Goal: Check status: Check status

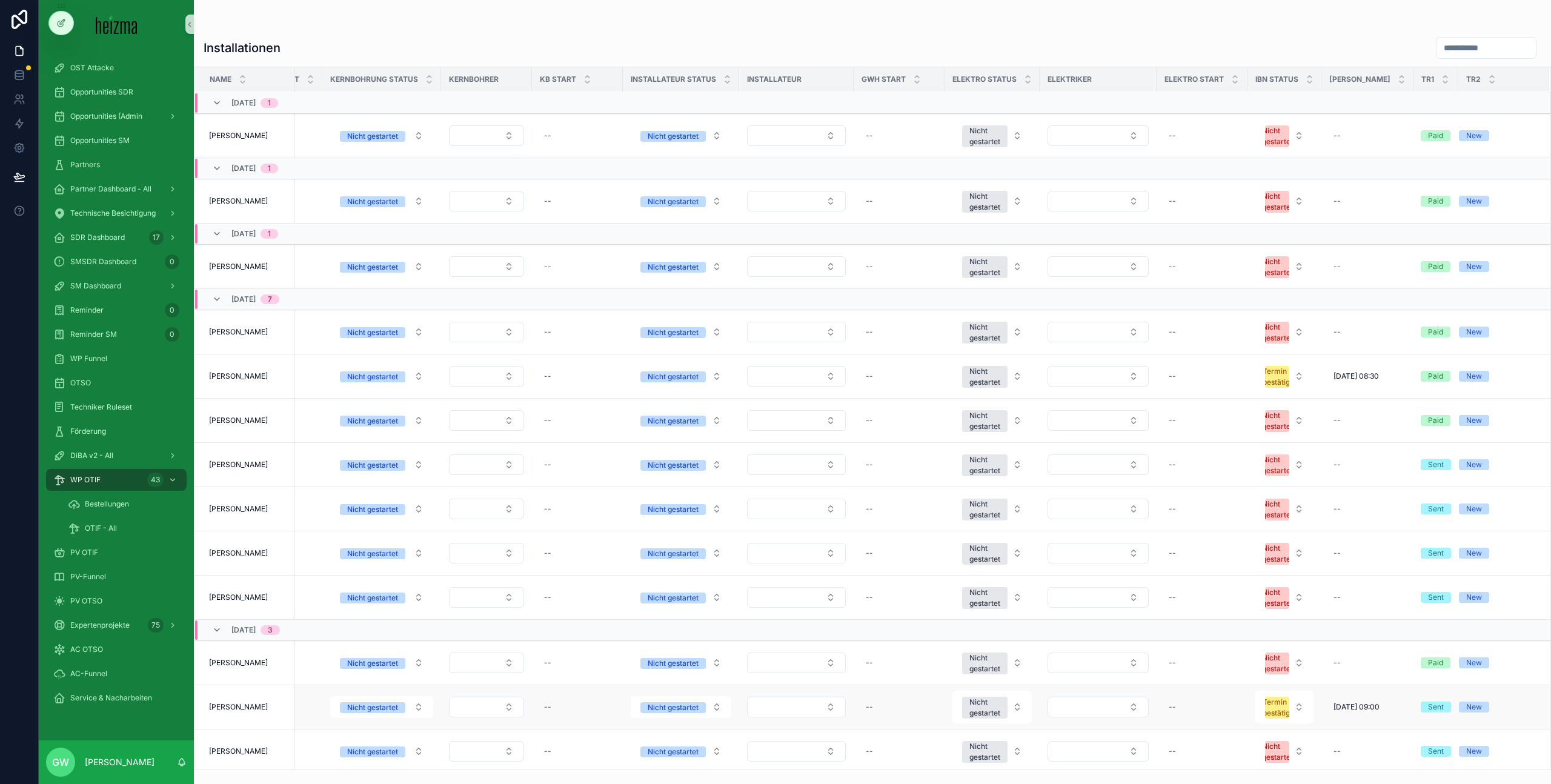
scroll to position [1282, 1786]
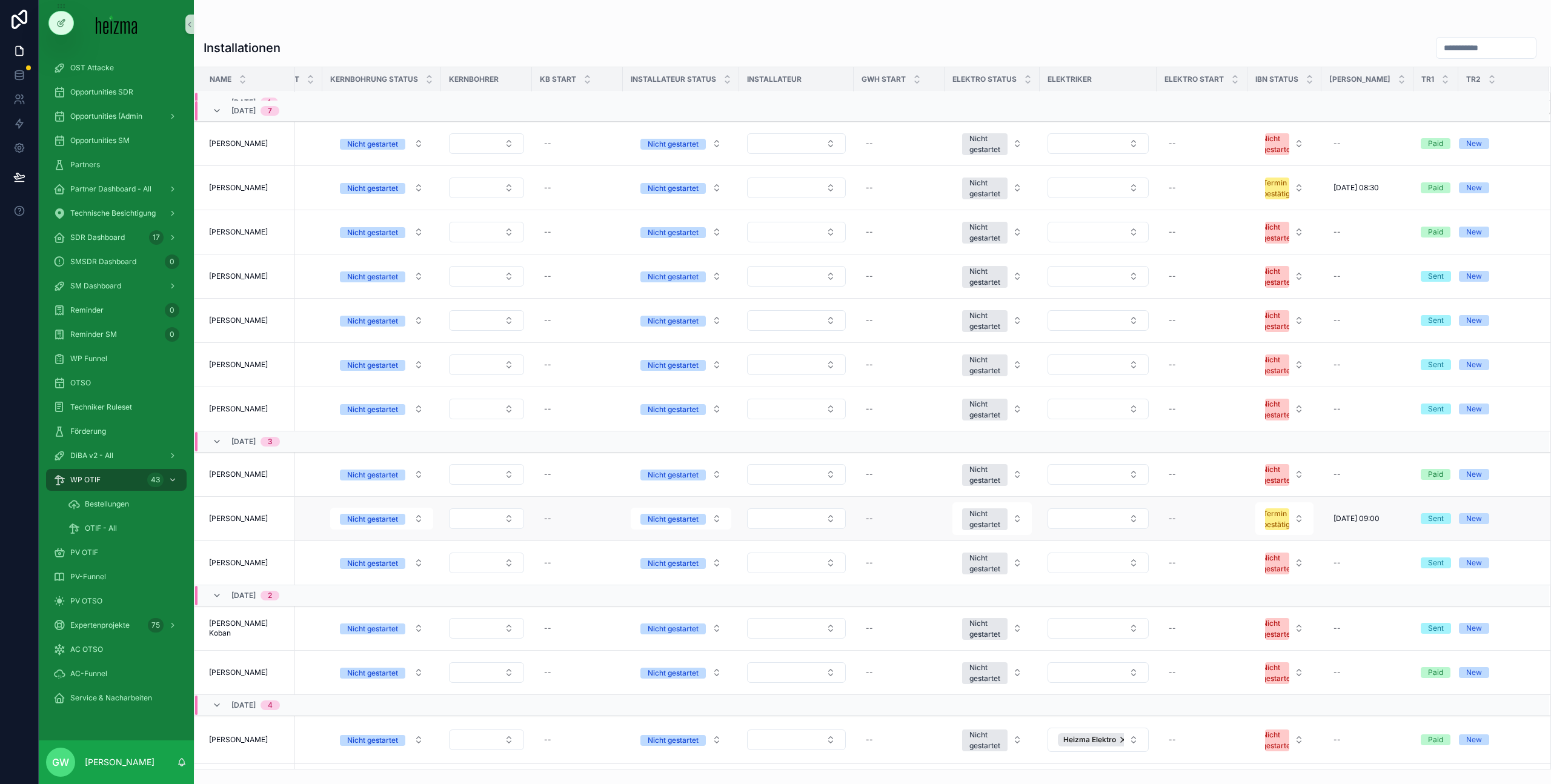
click at [246, 517] on span "[PERSON_NAME]" at bounding box center [238, 518] width 59 height 9
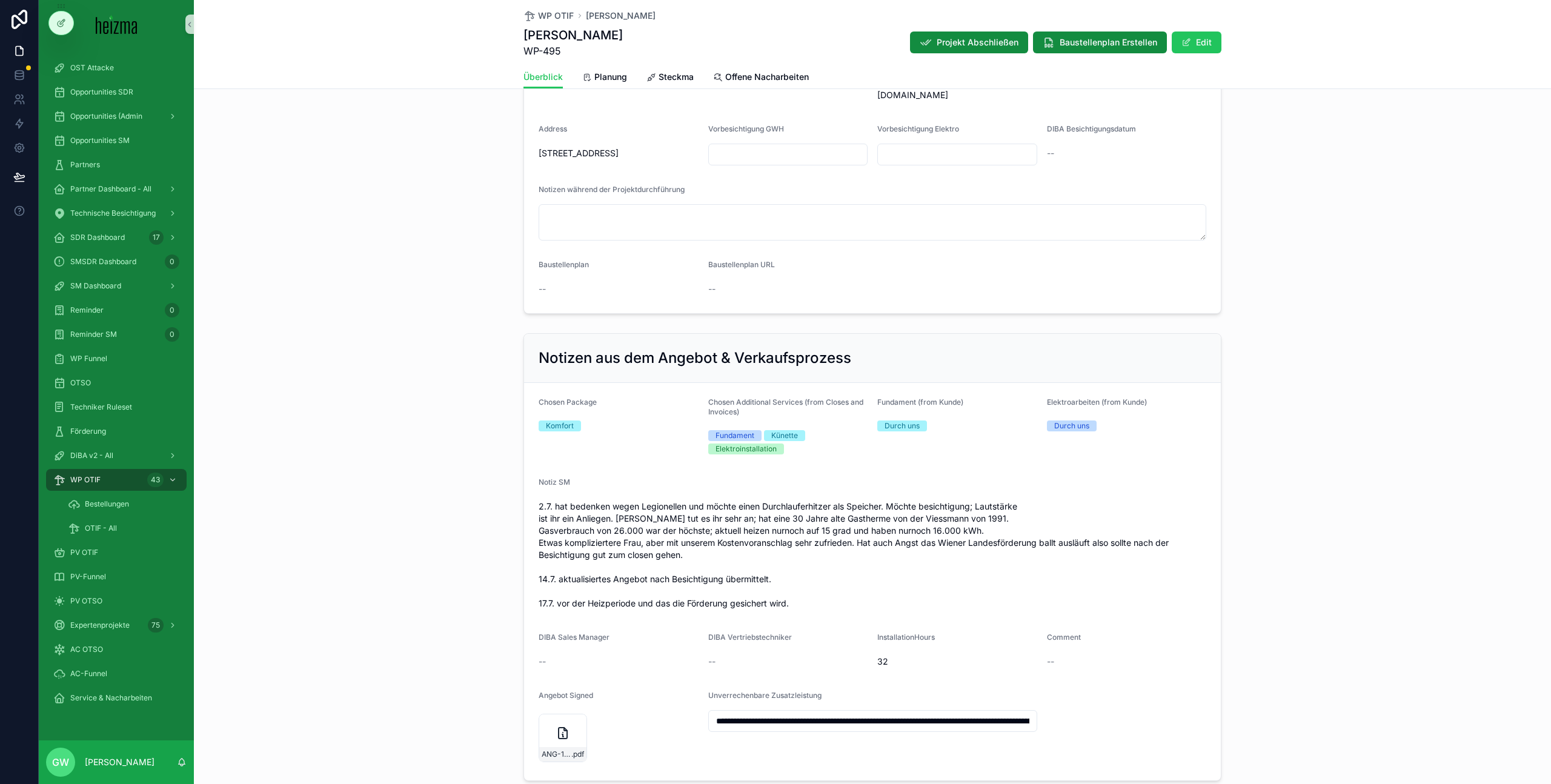
scroll to position [423, 0]
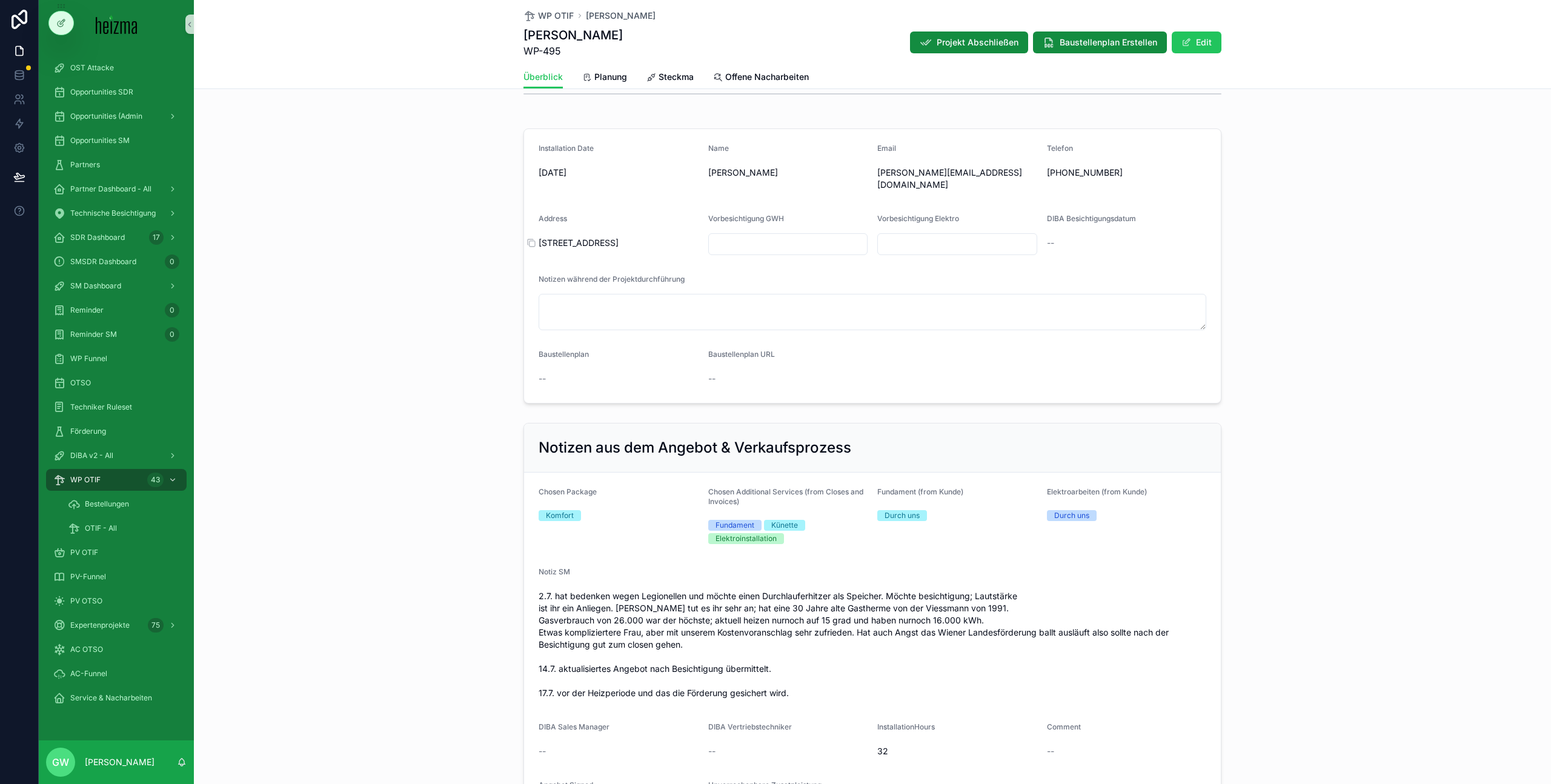
click at [552, 237] on span "[STREET_ADDRESS]" at bounding box center [618, 242] width 160 height 12
drag, startPoint x: 552, startPoint y: 236, endPoint x: 679, endPoint y: 236, distance: 127.0
click at [679, 237] on span "[STREET_ADDRESS]" at bounding box center [618, 242] width 160 height 12
drag, startPoint x: 703, startPoint y: 155, endPoint x: 717, endPoint y: 142, distance: 19.1
click at [708, 153] on span "Name" at bounding box center [718, 149] width 20 height 9
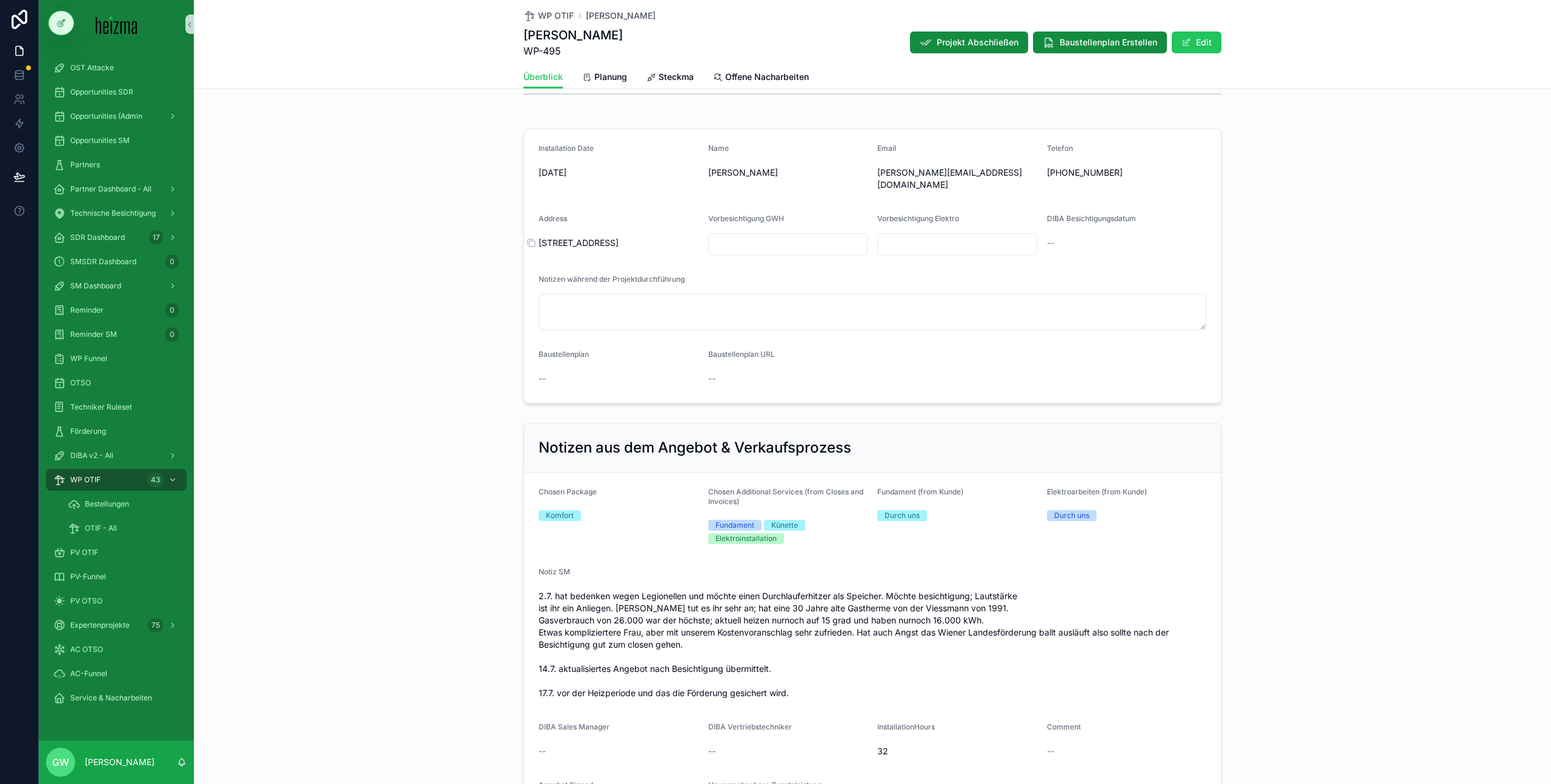
drag, startPoint x: 703, startPoint y: 156, endPoint x: 678, endPoint y: 236, distance: 83.8
click at [678, 236] on form "Installation Date [DATE] Name [PERSON_NAME] Email [PERSON_NAME][EMAIL_ADDRESS][…" at bounding box center [872, 266] width 697 height 274
copy form "Name [PERSON_NAME] Email [PERSON_NAME][EMAIL_ADDRESS][DOMAIN_NAME] Telefon [PHO…"
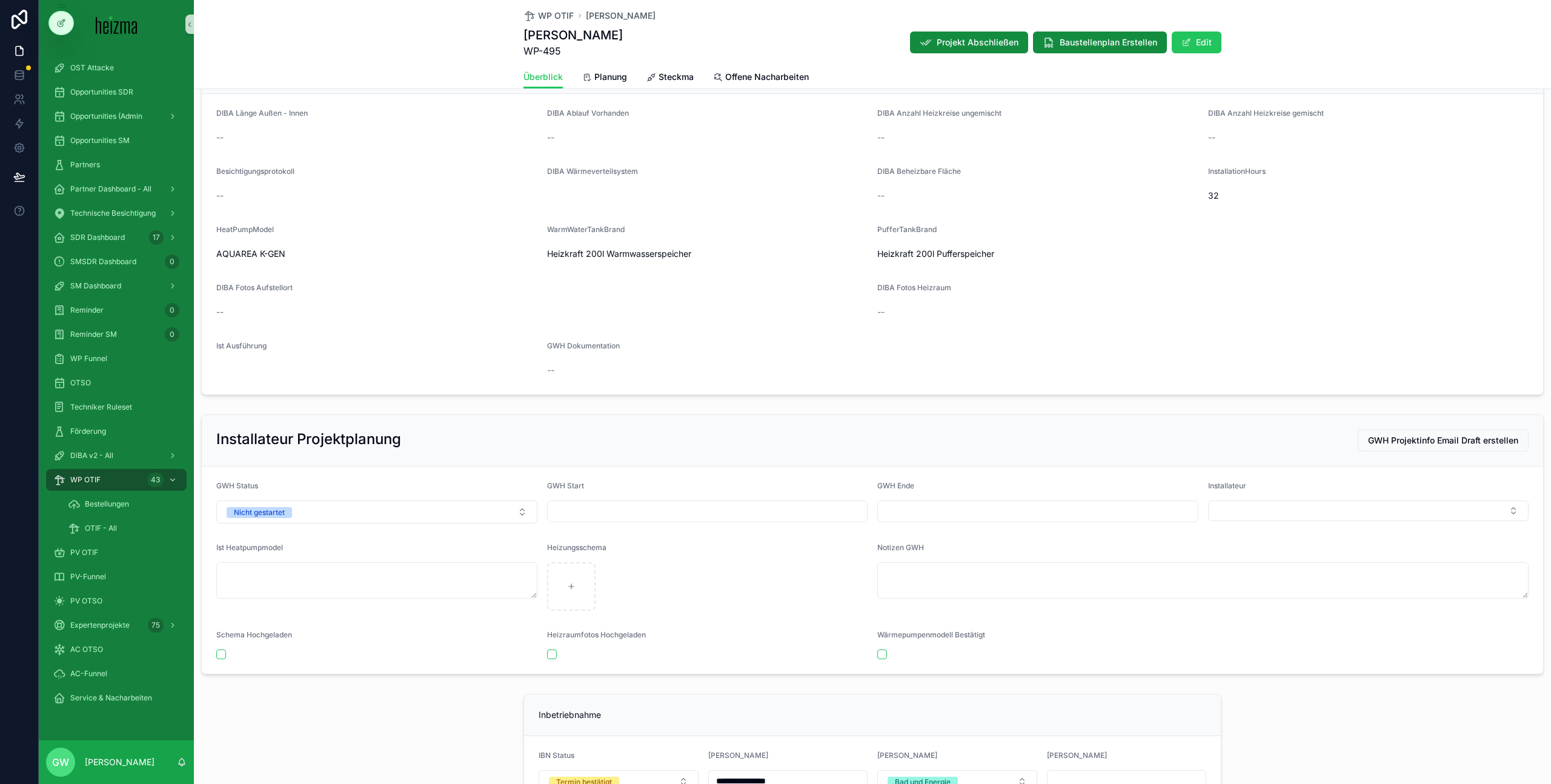
scroll to position [2632, 0]
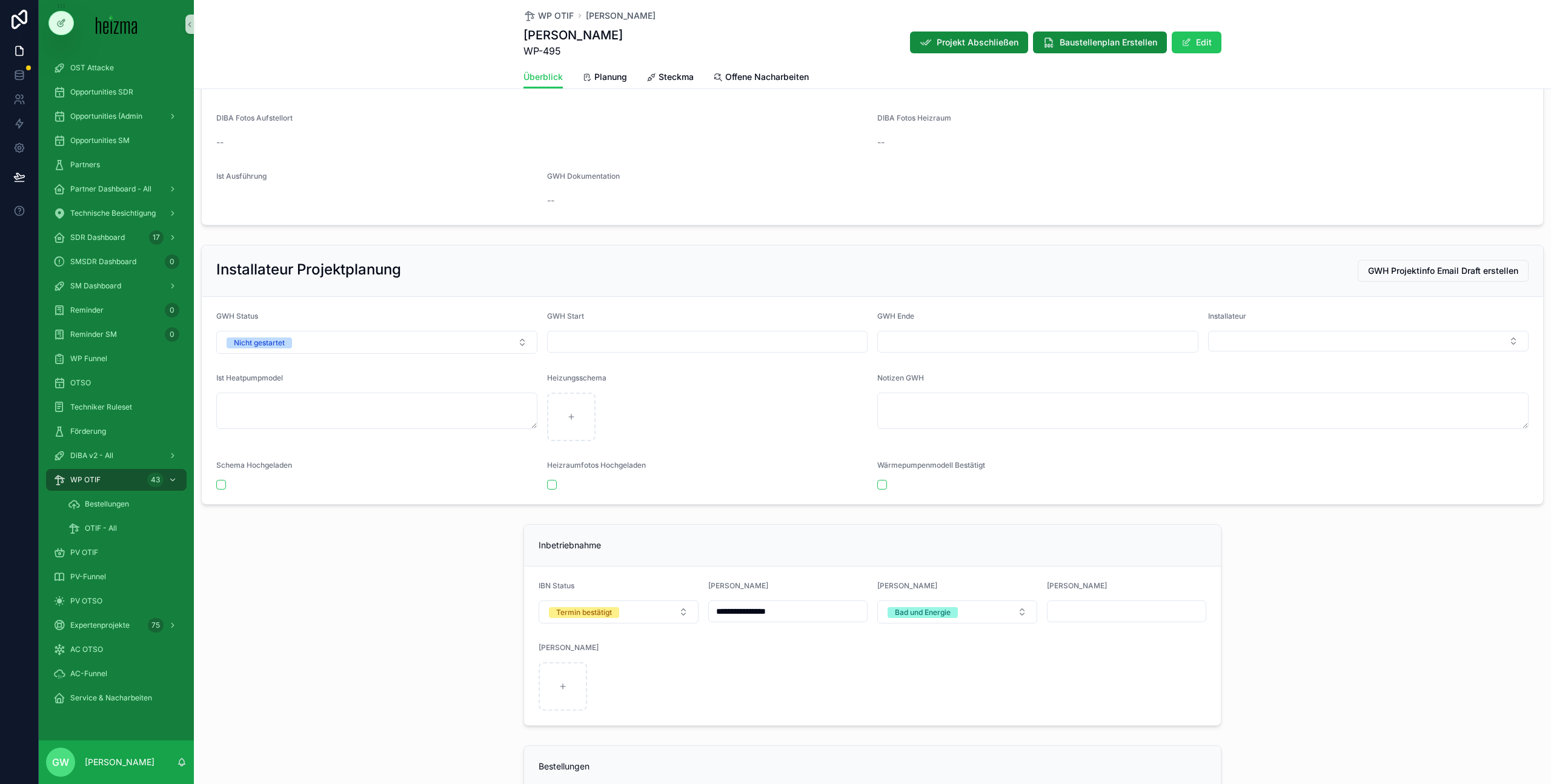
click at [488, 559] on div "**********" at bounding box center [871, 624] width 1357 height 212
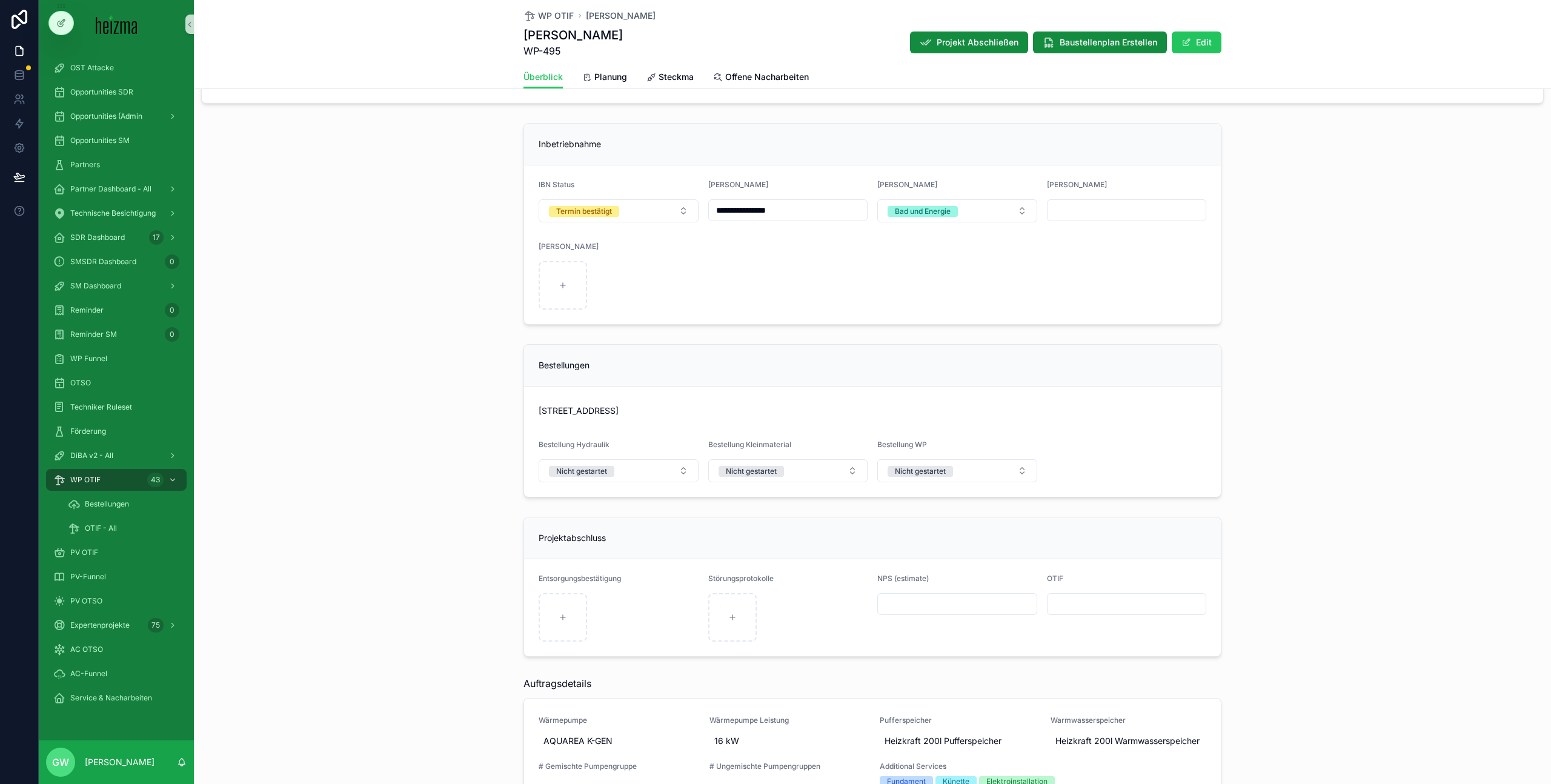
scroll to position [3173, 0]
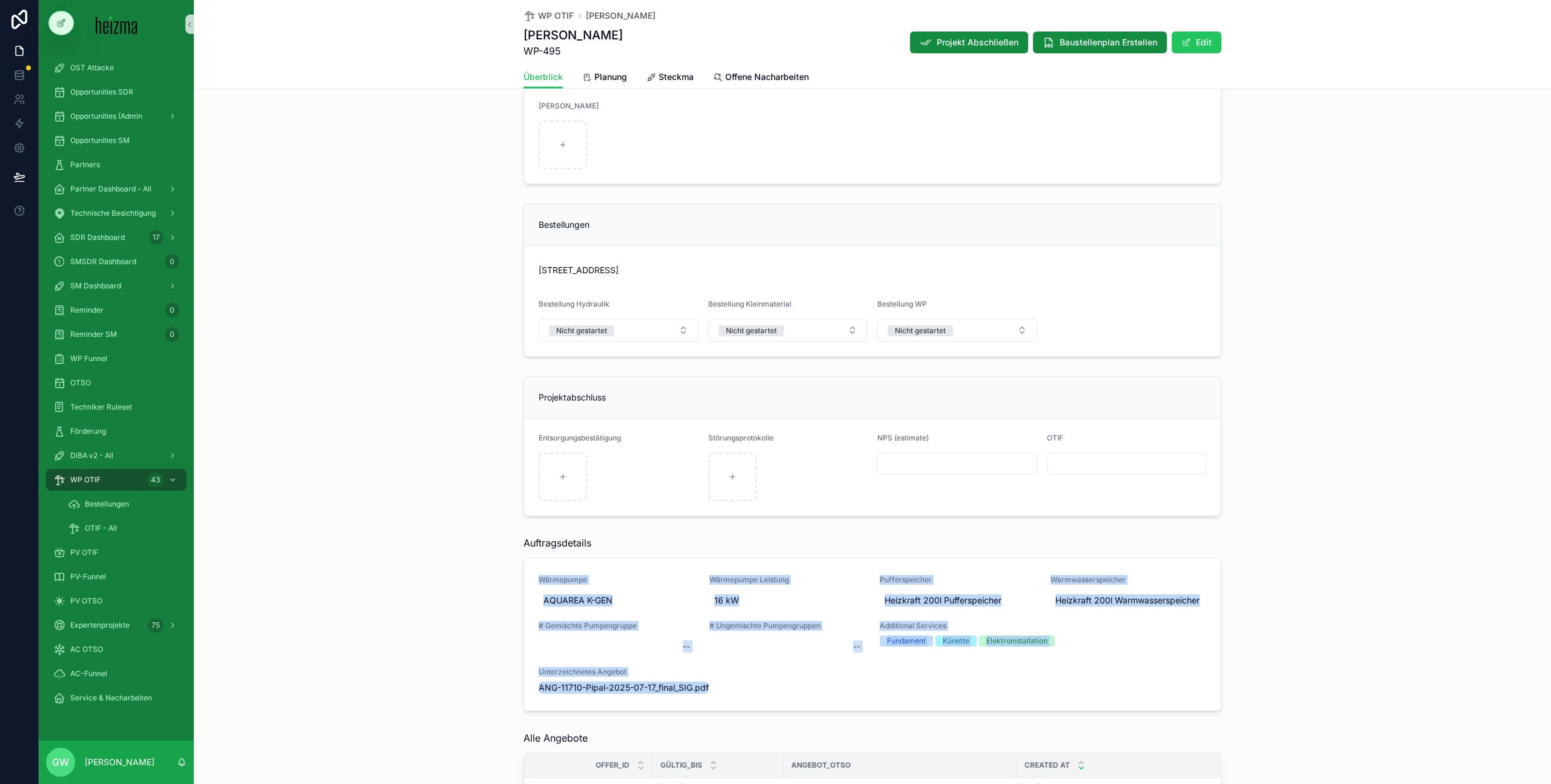
click at [400, 577] on div "Auftragsdetails Wärmepumpe AQUAREA K-GEN Wärmepumpe Leistung 16 kW Pufferspeich…" at bounding box center [871, 624] width 1357 height 186
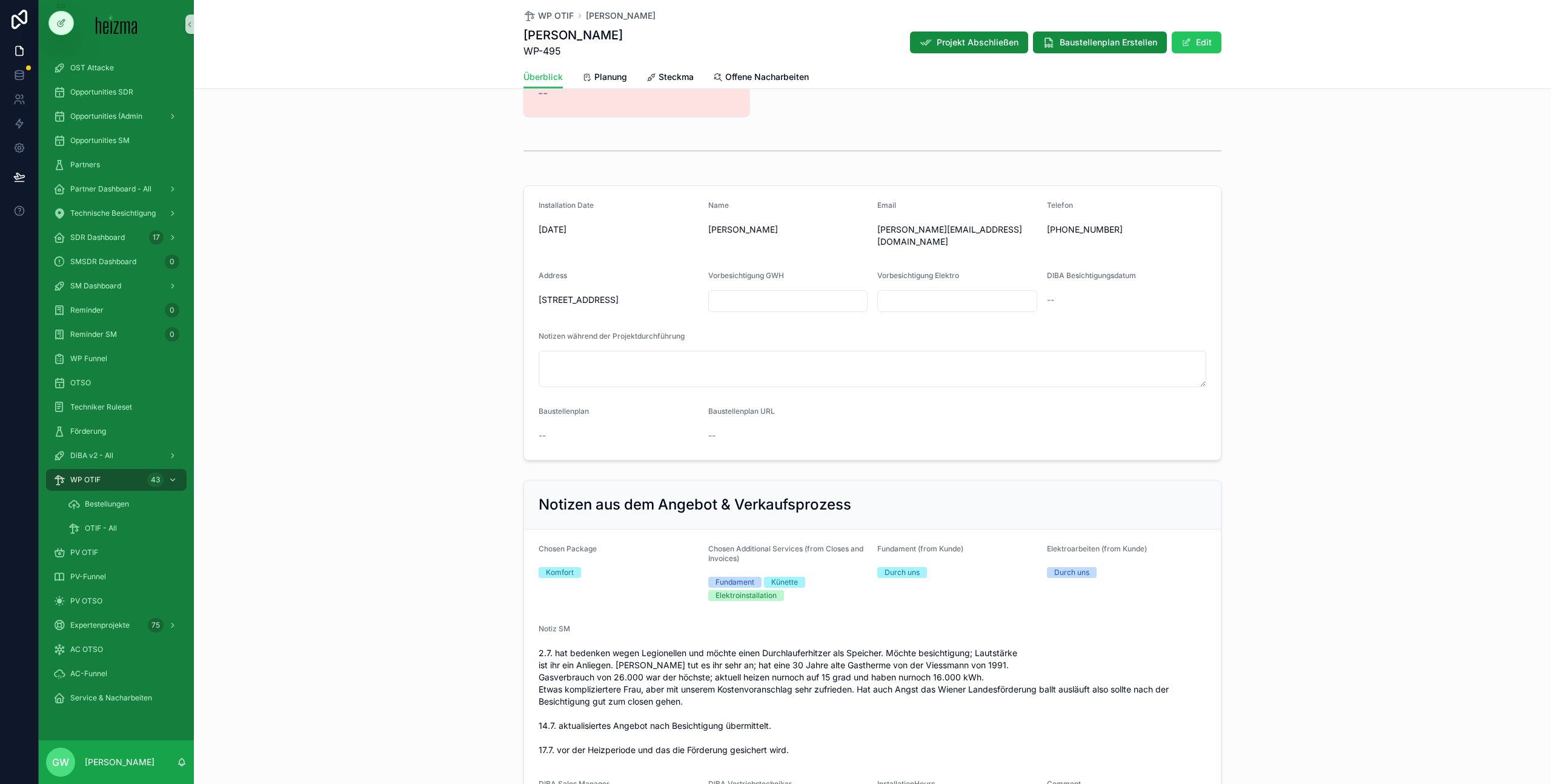
scroll to position [576, 0]
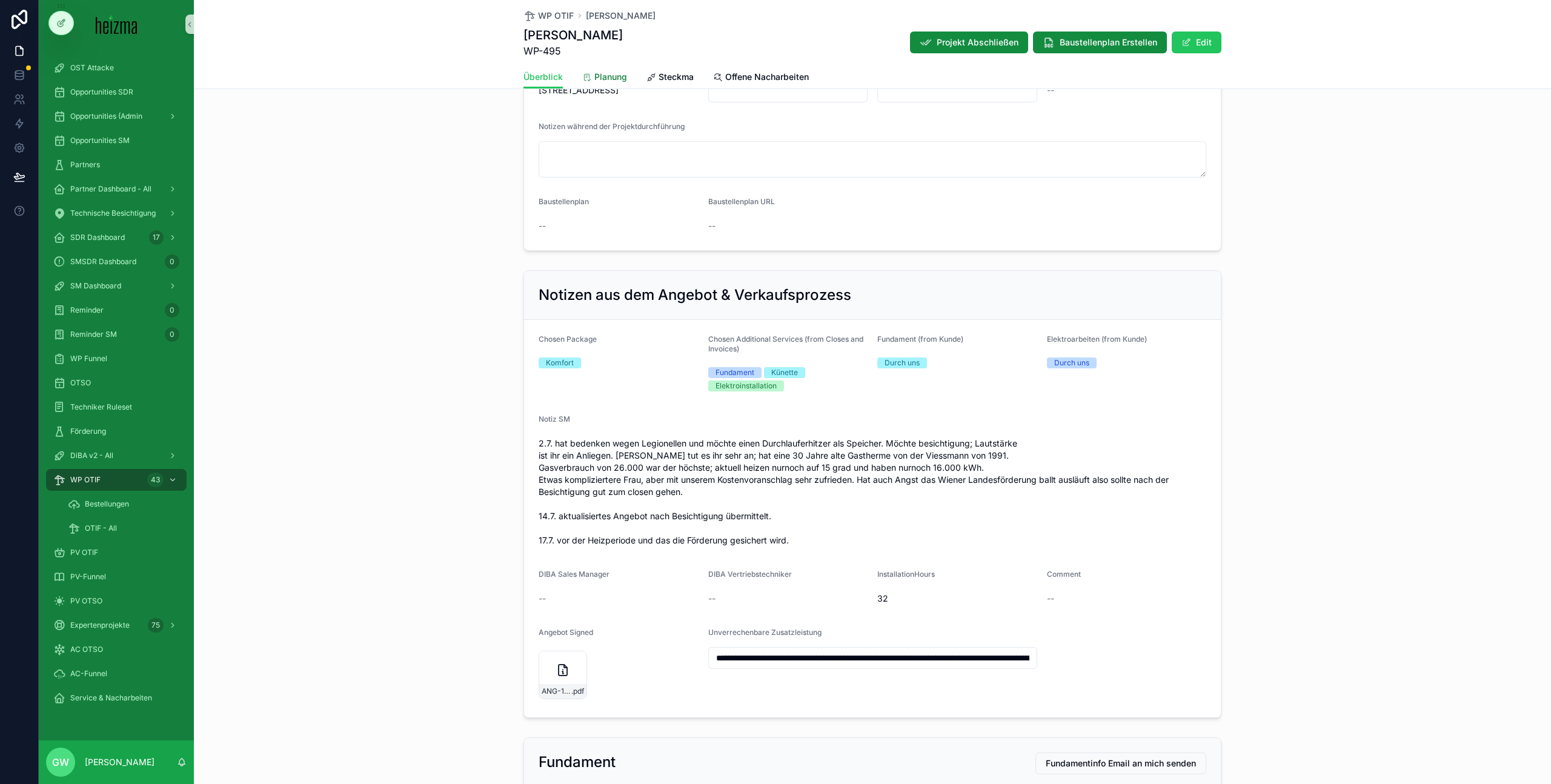
click at [588, 68] on link "Planung" at bounding box center [604, 78] width 45 height 24
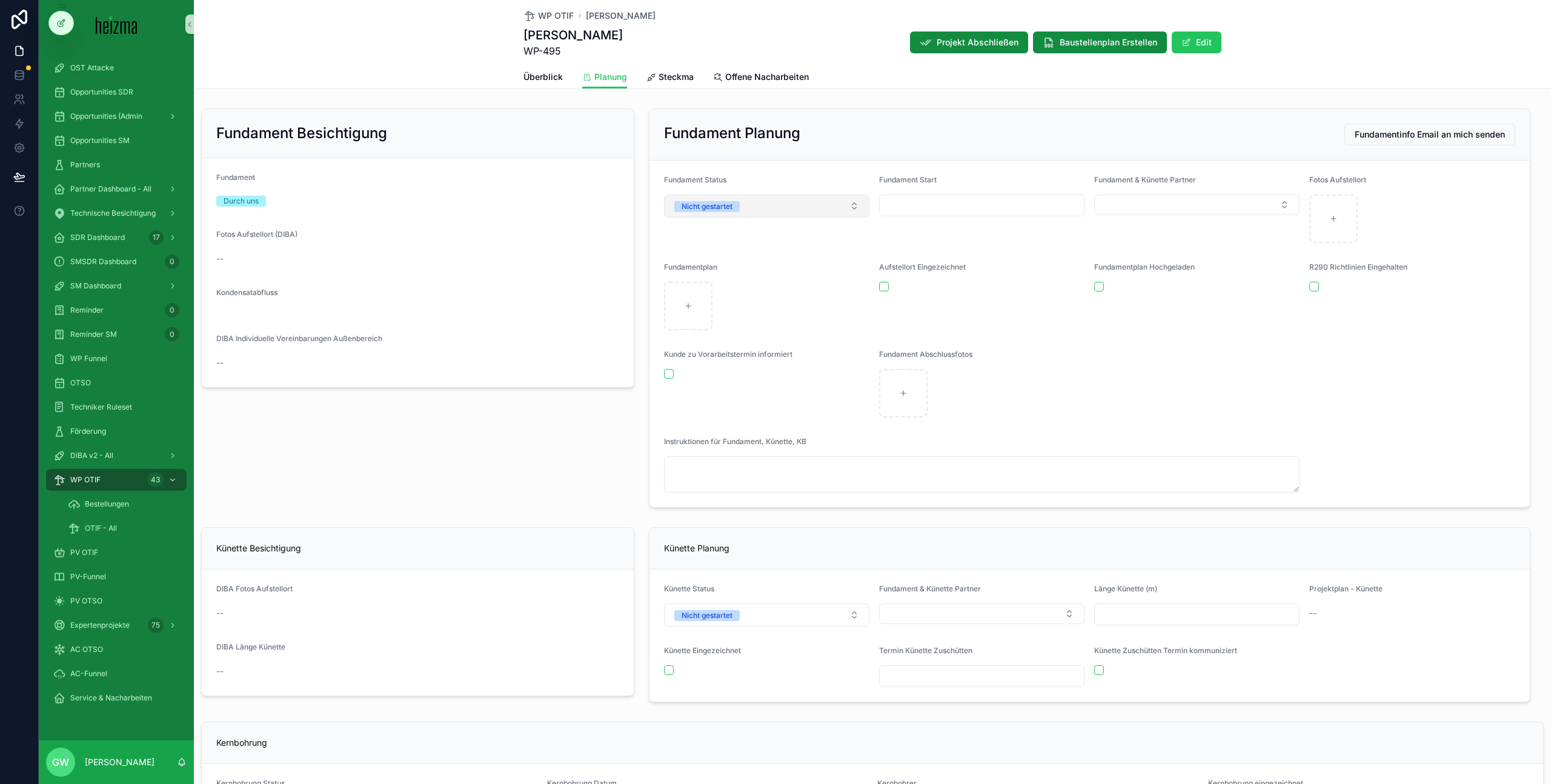
click at [827, 204] on button "Nicht gestartet" at bounding box center [766, 205] width 205 height 23
click at [782, 292] on div "Partner suchen" at bounding box center [763, 290] width 198 height 18
click at [996, 193] on div "Fundament Start" at bounding box center [982, 209] width 205 height 68
click at [995, 211] on input "scrollable content" at bounding box center [982, 205] width 204 height 17
click at [1037, 230] on button "scrollable content" at bounding box center [1042, 235] width 22 height 22
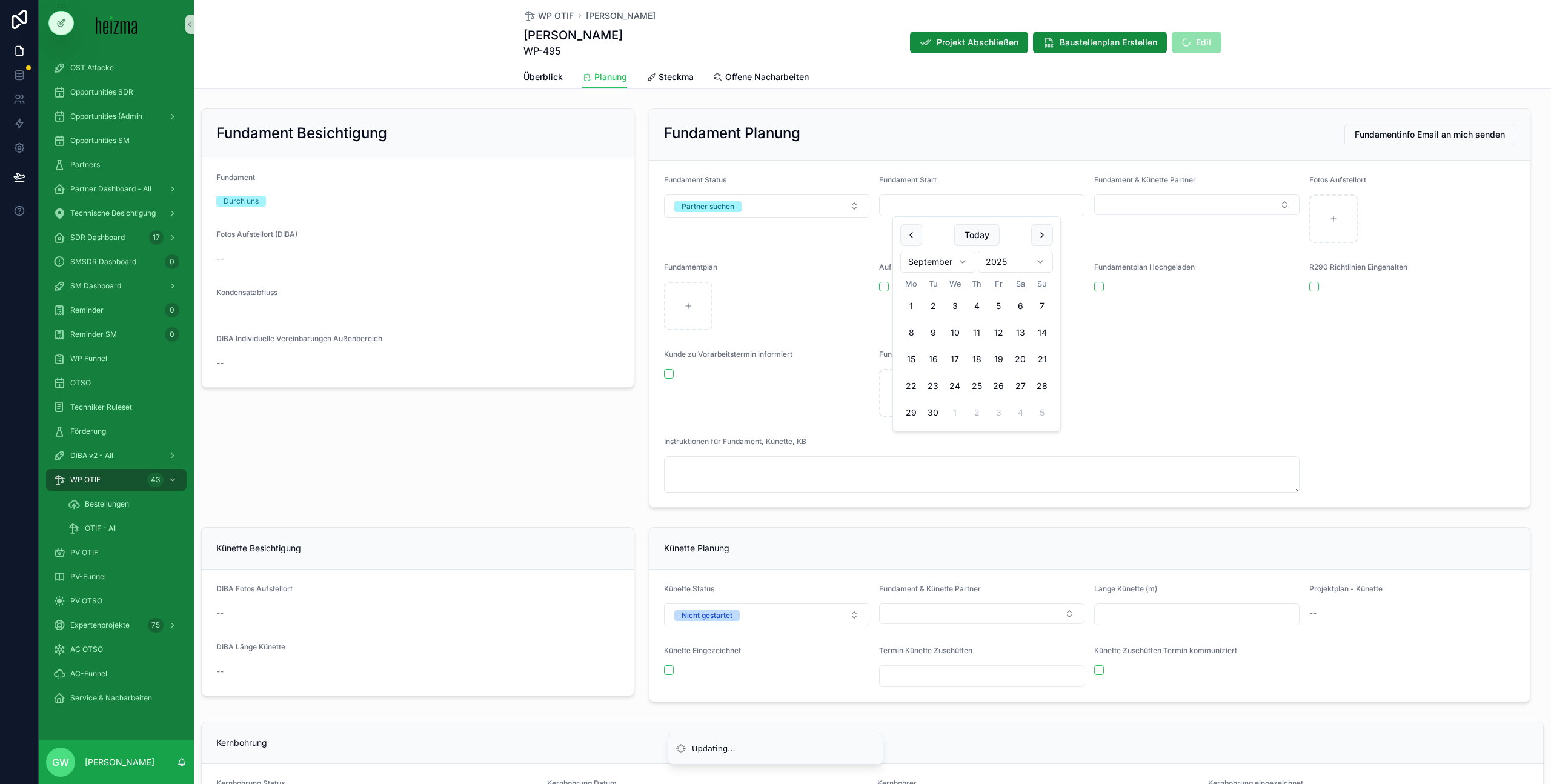
click at [978, 329] on button "11" at bounding box center [977, 333] width 22 height 22
type input "**********"
click at [1140, 243] on form "**********" at bounding box center [1089, 333] width 879 height 347
click at [795, 217] on button "Partner suchen" at bounding box center [766, 205] width 205 height 23
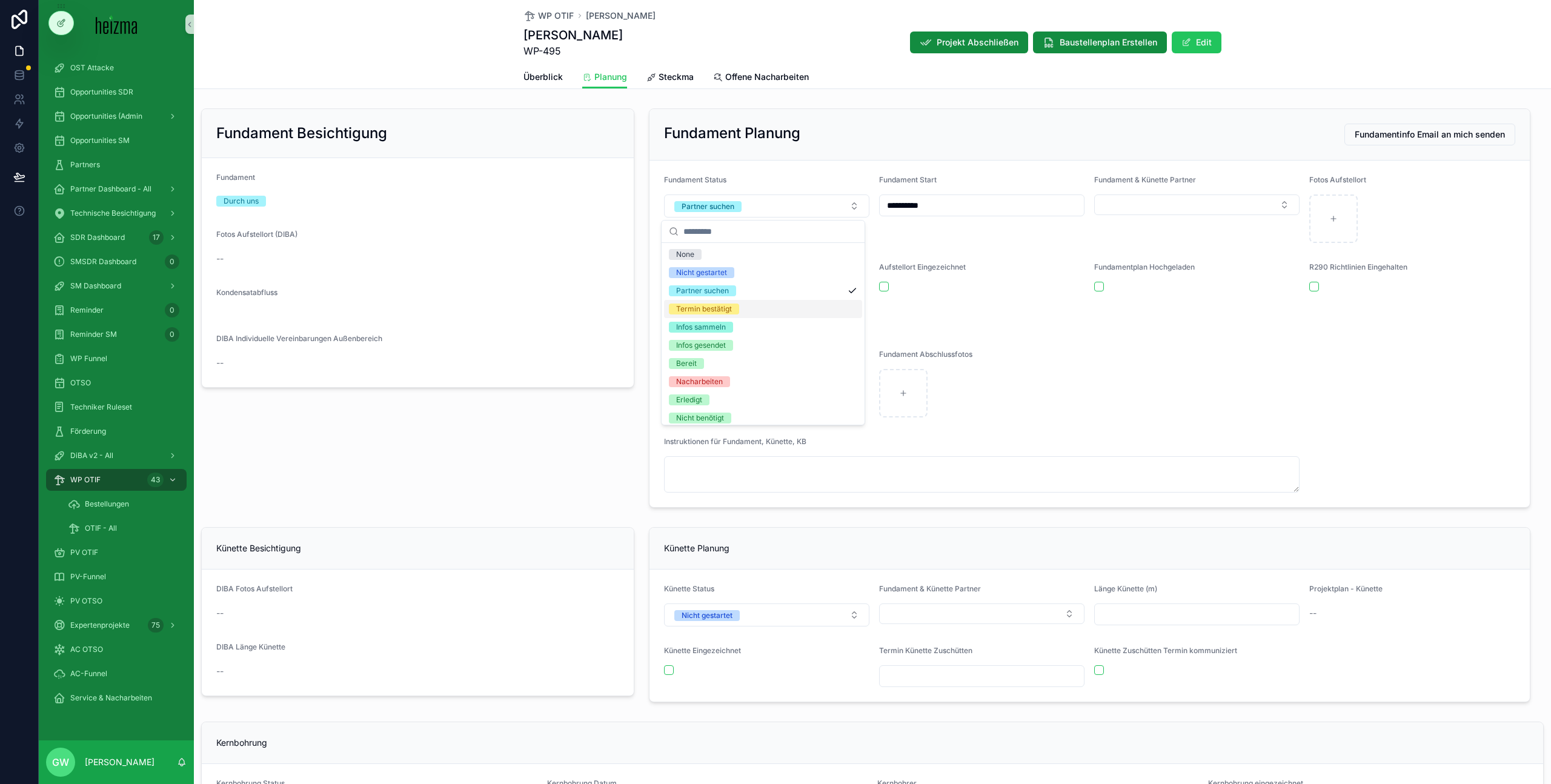
click at [785, 313] on div "Termin bestätigt" at bounding box center [763, 308] width 198 height 18
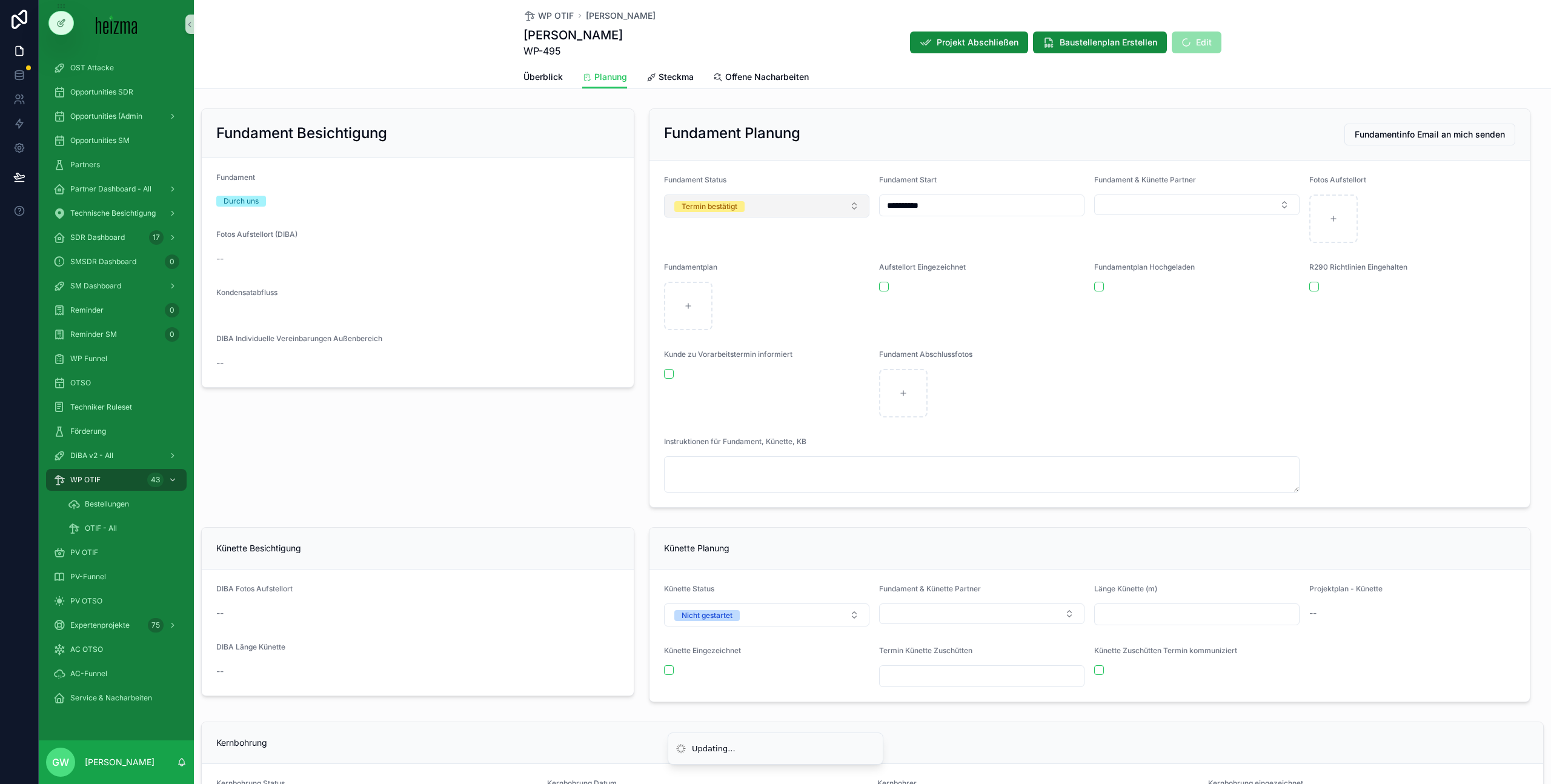
click at [813, 210] on button "Termin bestätigt" at bounding box center [766, 205] width 205 height 23
click at [785, 328] on div "Infos sammeln" at bounding box center [763, 326] width 198 height 18
click at [1280, 46] on div "WP OTIF [PERSON_NAME] [PERSON_NAME] WP-495 Projekt Abschließen Baustellenplan E…" at bounding box center [871, 44] width 1357 height 89
click at [400, 105] on div "Fundament Besichtigung Fundament Durch uns Fotos Aufstellort (DIBA) -- Kondensa…" at bounding box center [417, 308] width 448 height 409
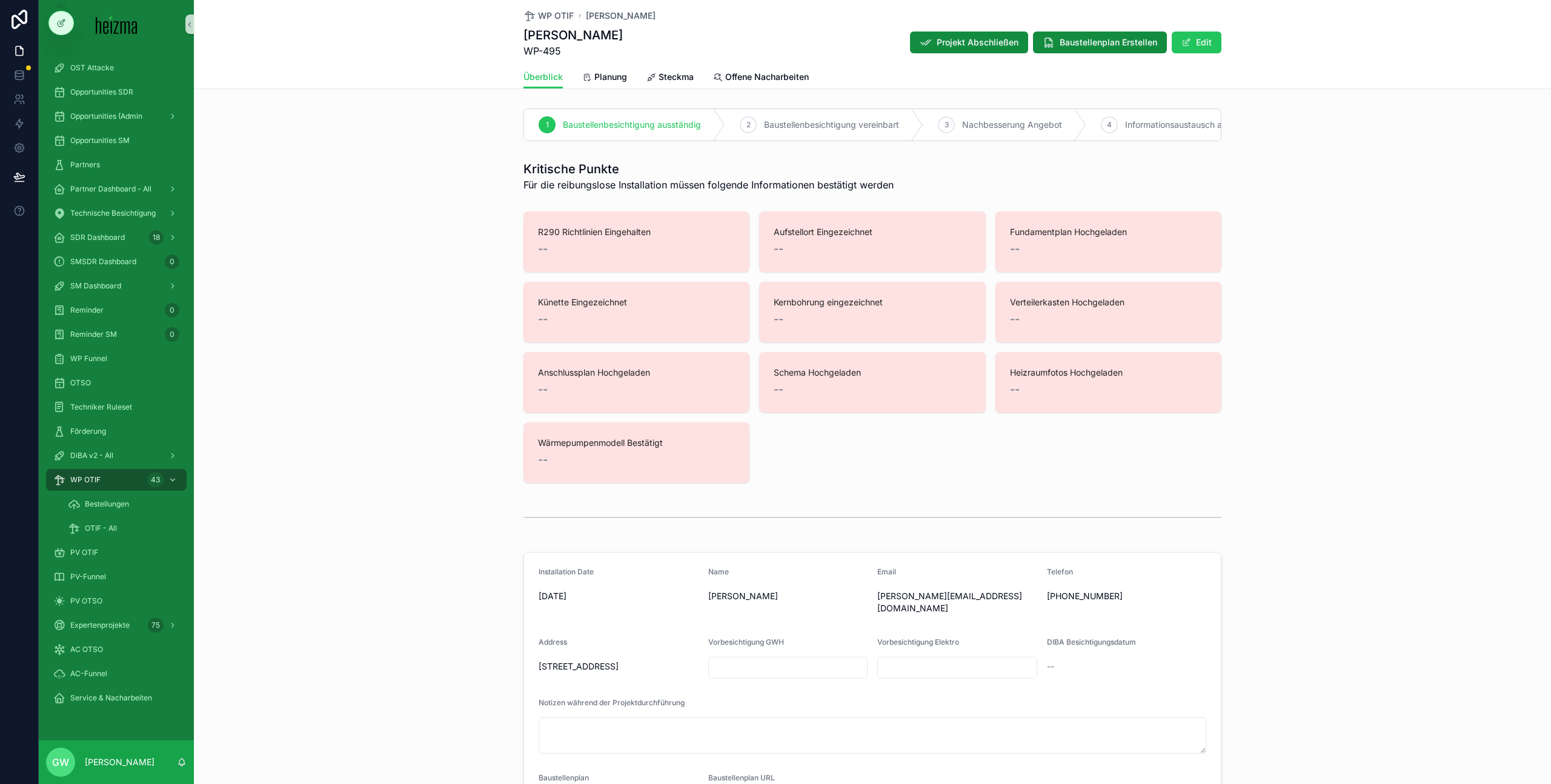
click at [429, 339] on div "R290 Richtlinien Eingehalten -- Aufstellort Eingezeichnet -- Fundamentplan Hoch…" at bounding box center [871, 347] width 1357 height 281
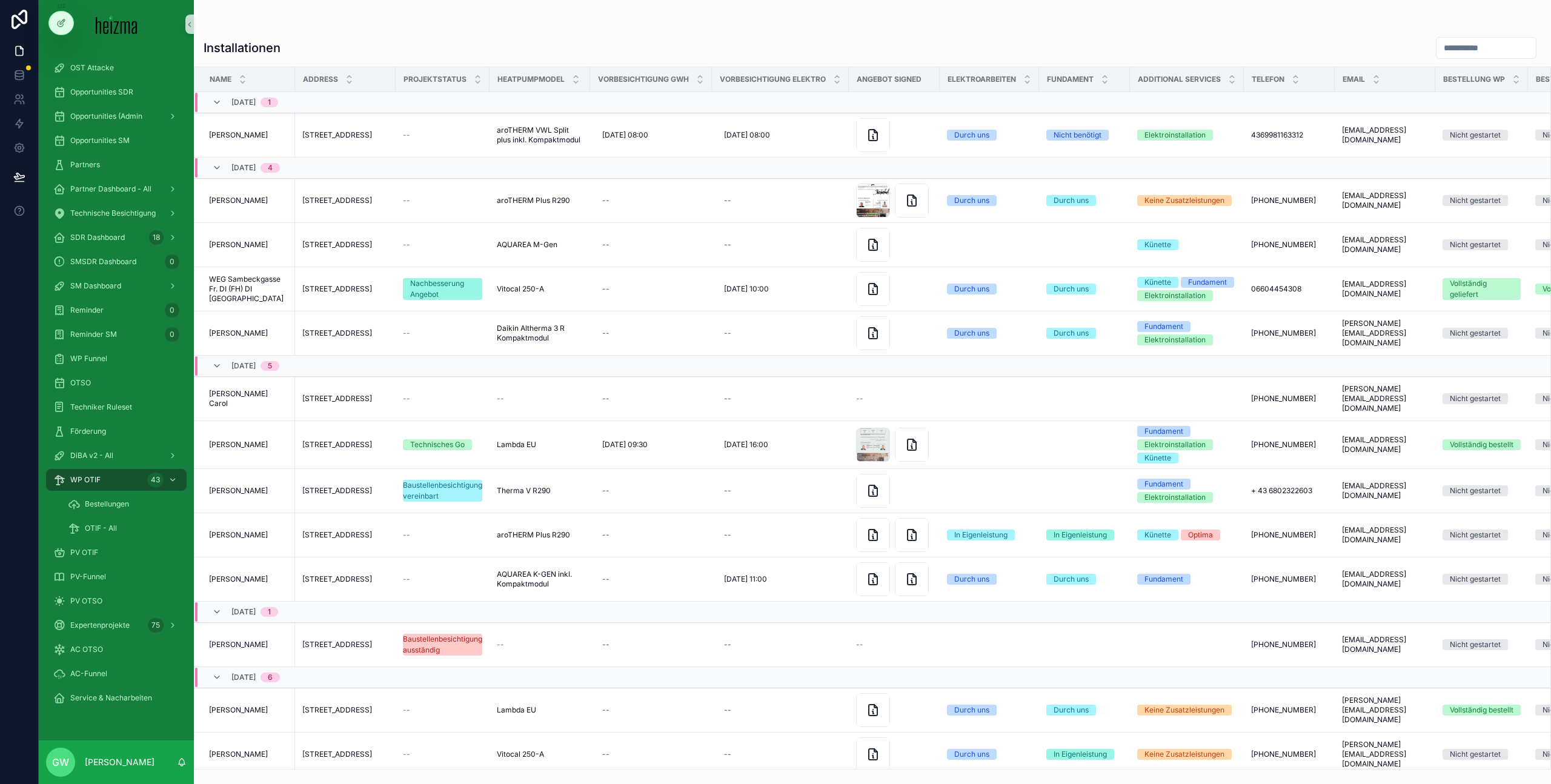
click at [1449, 51] on input "scrollable content" at bounding box center [1486, 48] width 99 height 17
type input "****"
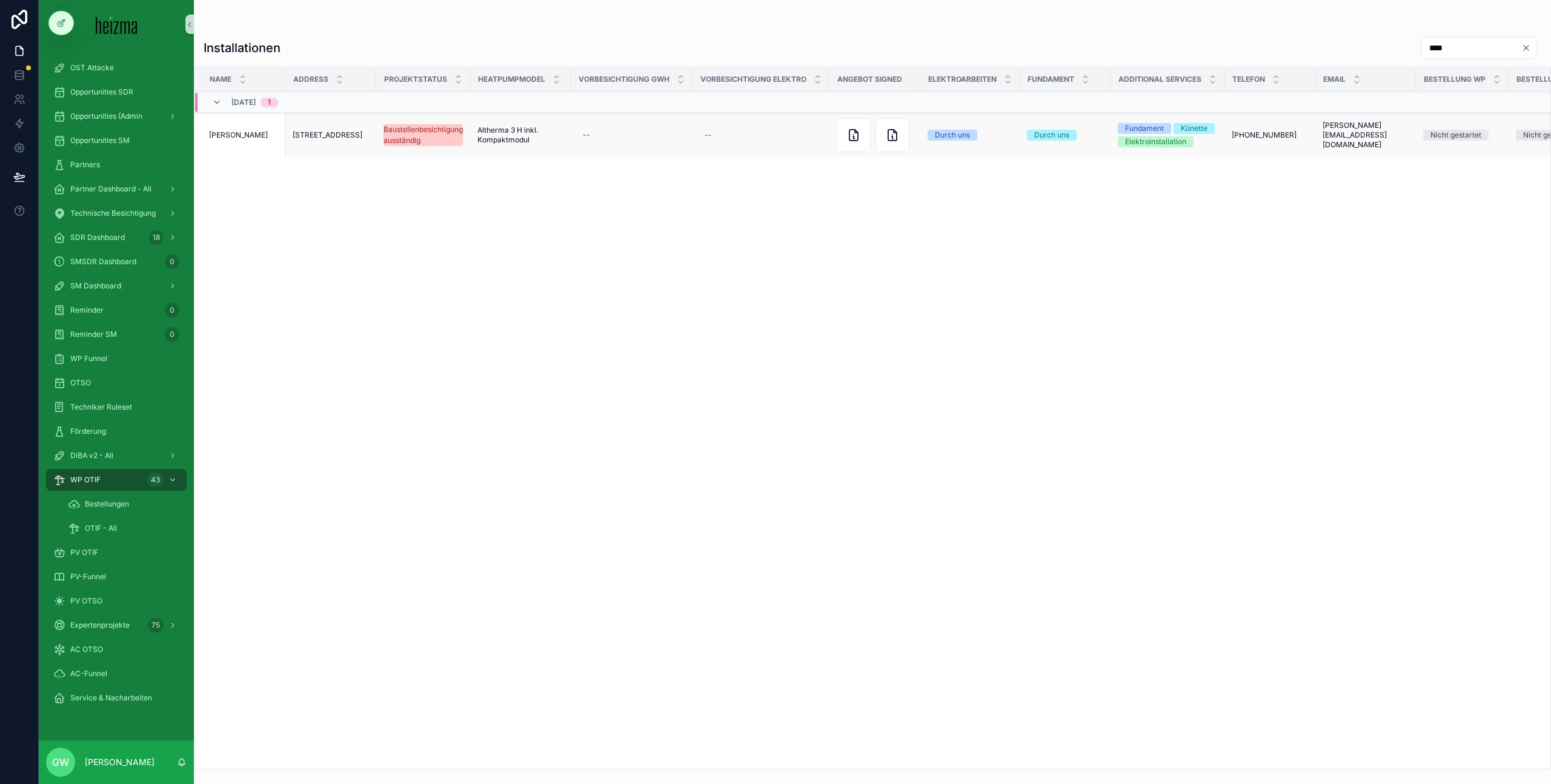
click at [251, 139] on span "[PERSON_NAME]" at bounding box center [238, 135] width 59 height 9
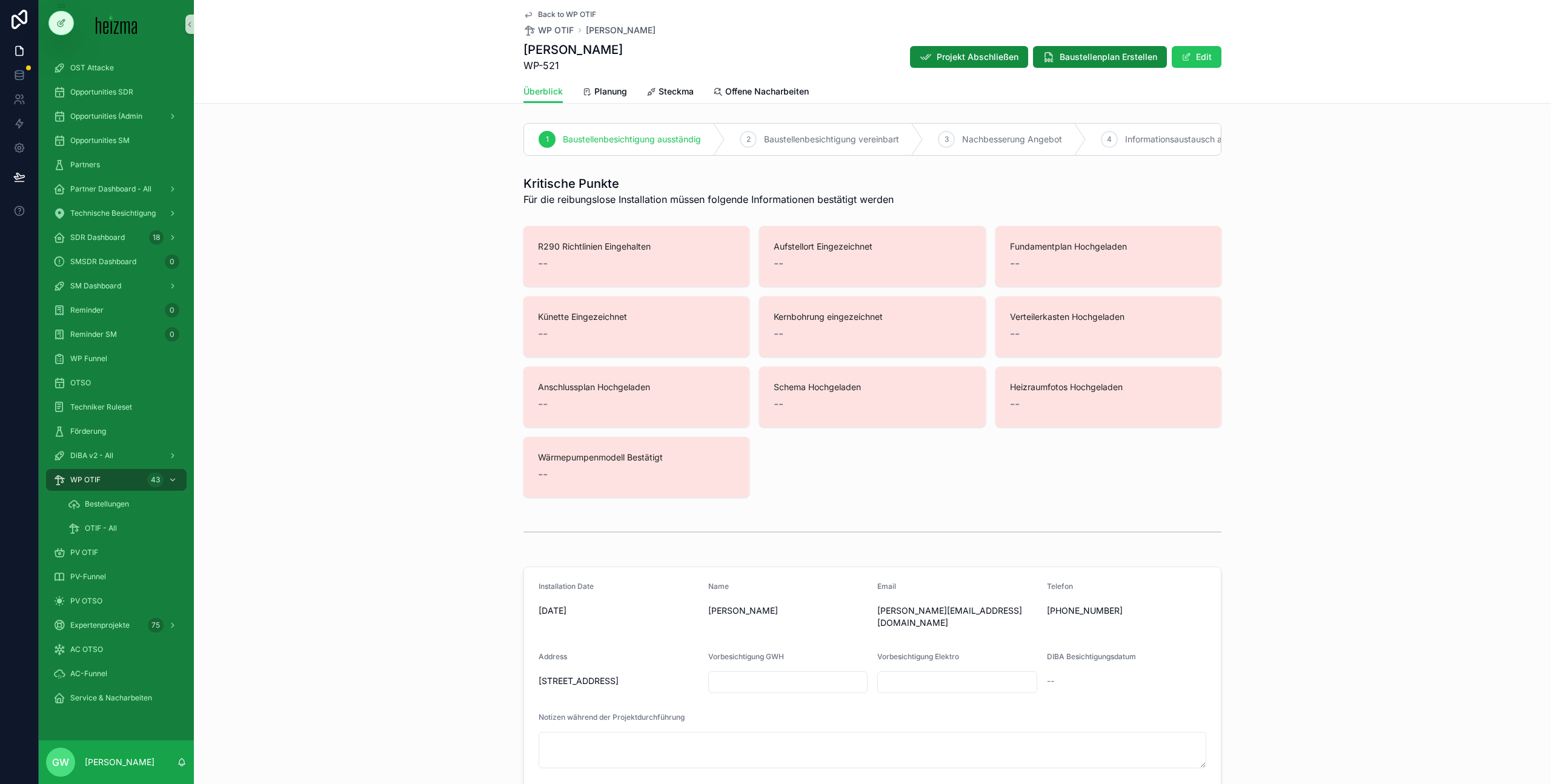
scroll to position [109, 0]
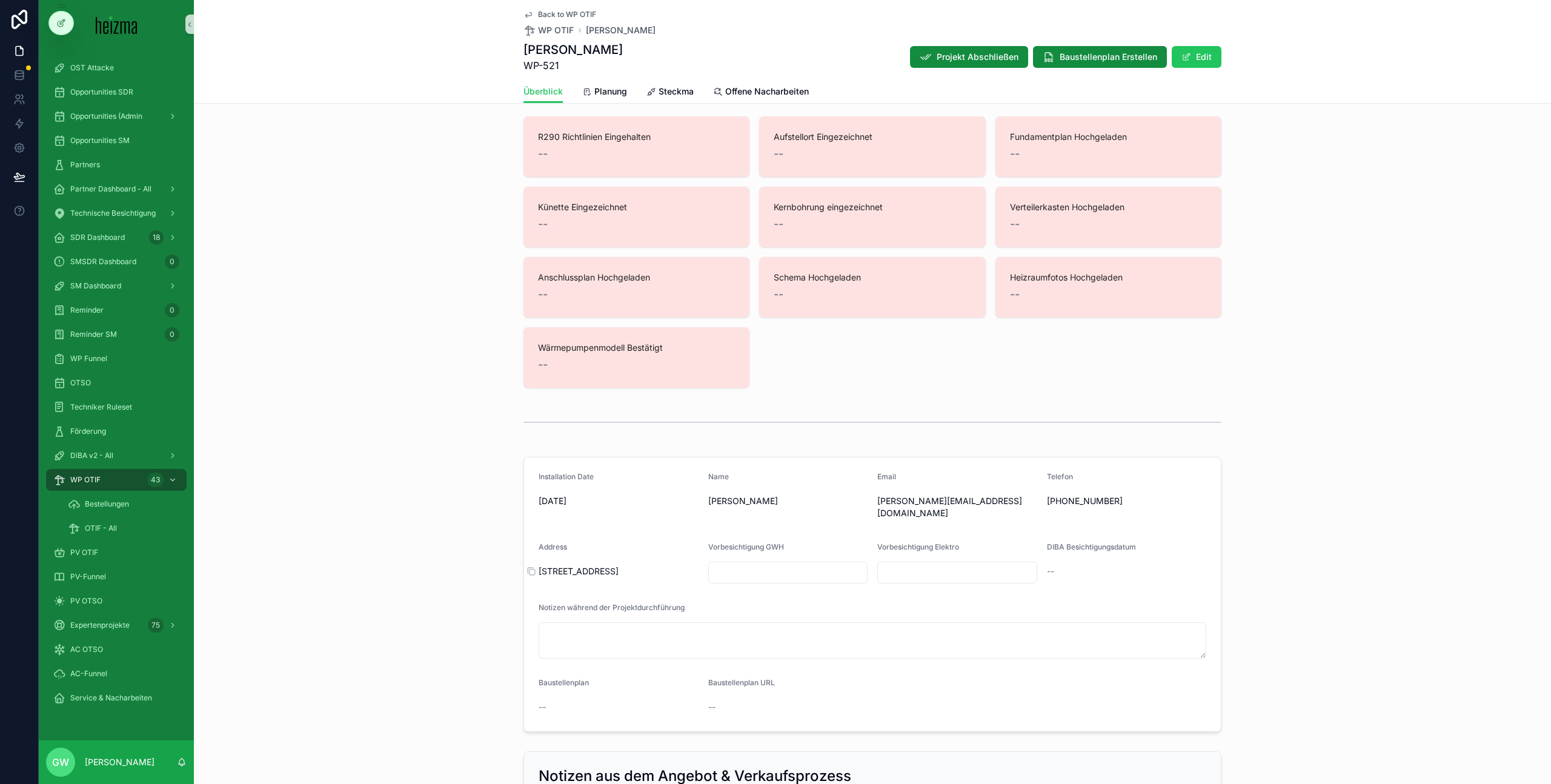
drag, startPoint x: 704, startPoint y: 486, endPoint x: 642, endPoint y: 580, distance: 112.6
click at [642, 580] on form "Installation Date [DATE] Name [PERSON_NAME] Email [PERSON_NAME][EMAIL_ADDRESS][…" at bounding box center [872, 594] width 697 height 274
copy form "Name [PERSON_NAME] Email [PERSON_NAME][EMAIL_ADDRESS][DOMAIN_NAME] Telefon [PHO…"
click at [378, 329] on div "R290 Richtlinien Eingehalten -- Aufstellort Eingezeichnet -- Fundamentplan Hoch…" at bounding box center [871, 252] width 1357 height 281
click at [531, 573] on icon "scrollable content" at bounding box center [531, 571] width 9 height 9
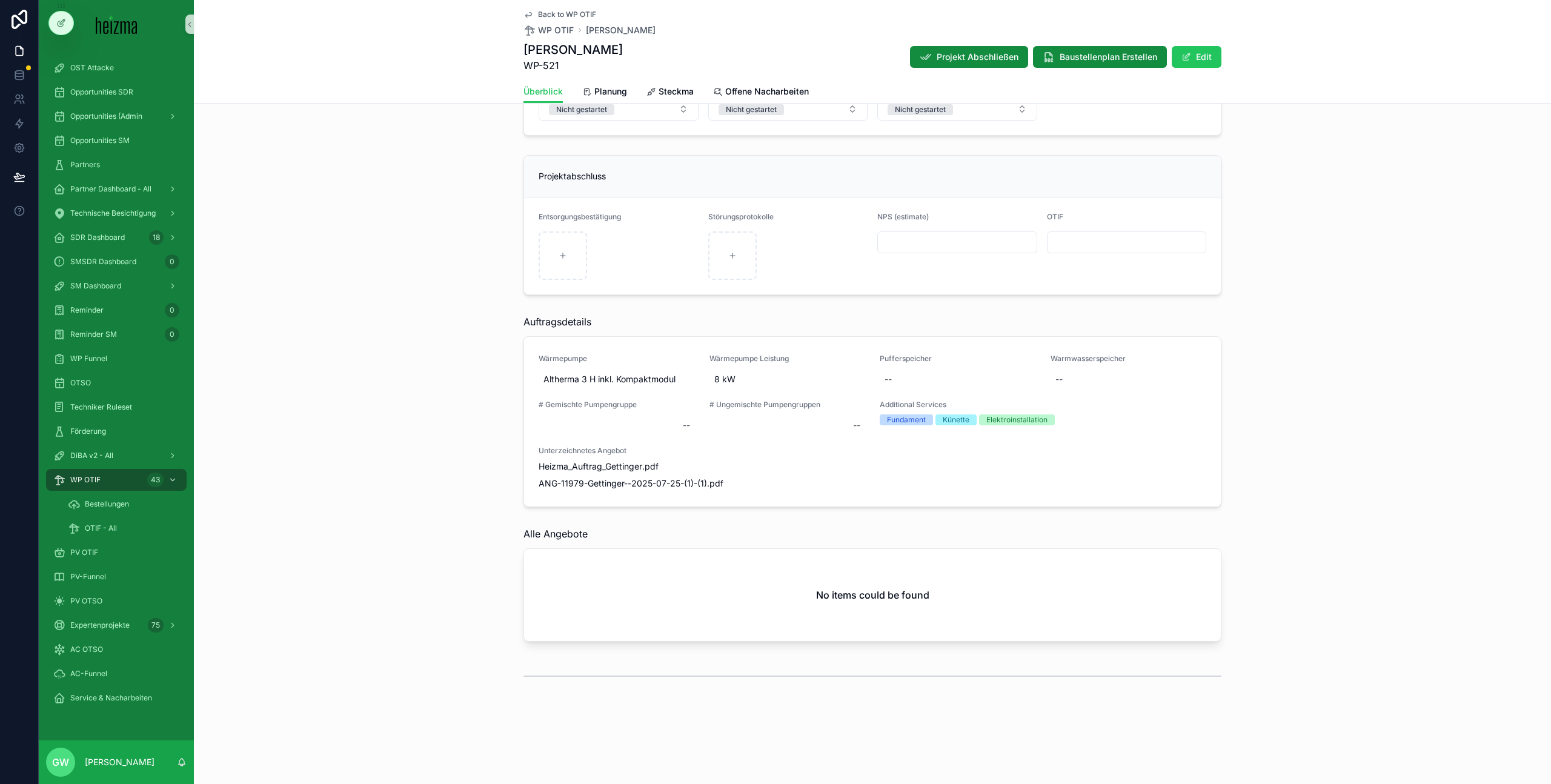
scroll to position [3309, 0]
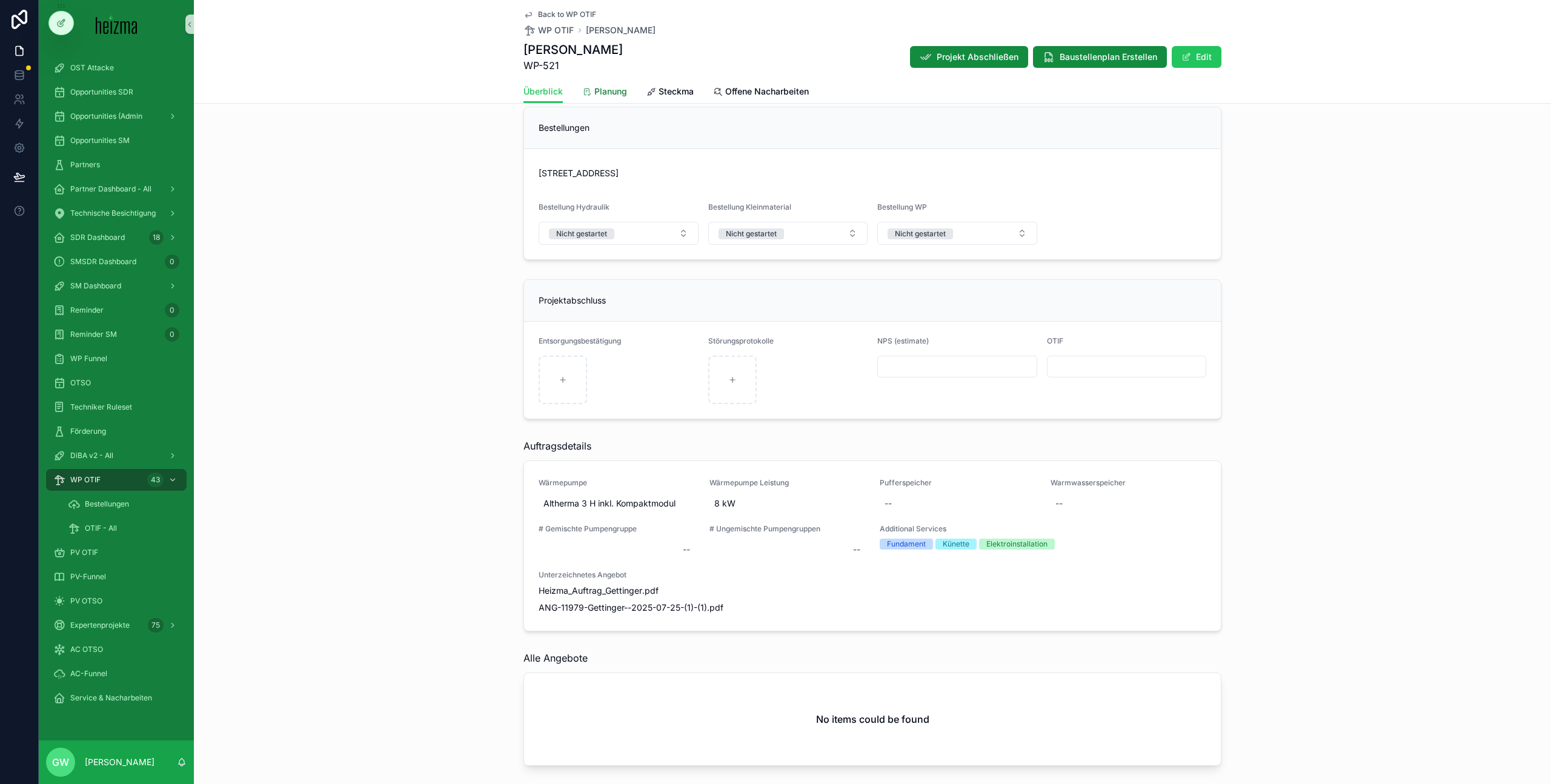
click at [591, 101] on link "Planung" at bounding box center [604, 92] width 45 height 24
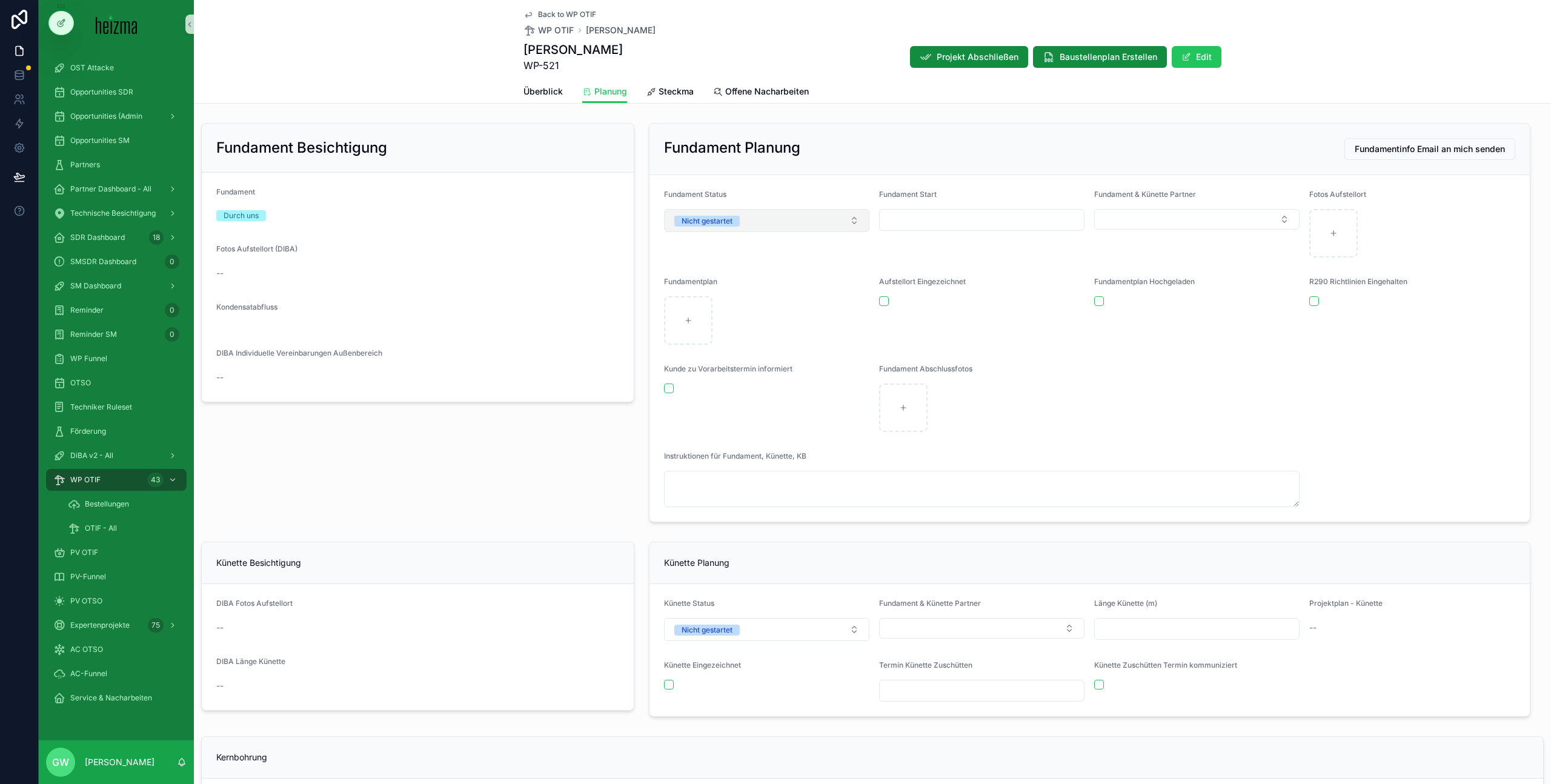
click at [773, 215] on button "Nicht gestartet" at bounding box center [766, 220] width 205 height 23
click at [952, 247] on div "Fundament Start" at bounding box center [982, 223] width 205 height 68
click at [956, 217] on input "scrollable content" at bounding box center [982, 220] width 204 height 17
click at [1041, 239] on button "scrollable content" at bounding box center [1042, 249] width 22 height 22
click at [1004, 346] on button "12" at bounding box center [999, 348] width 22 height 22
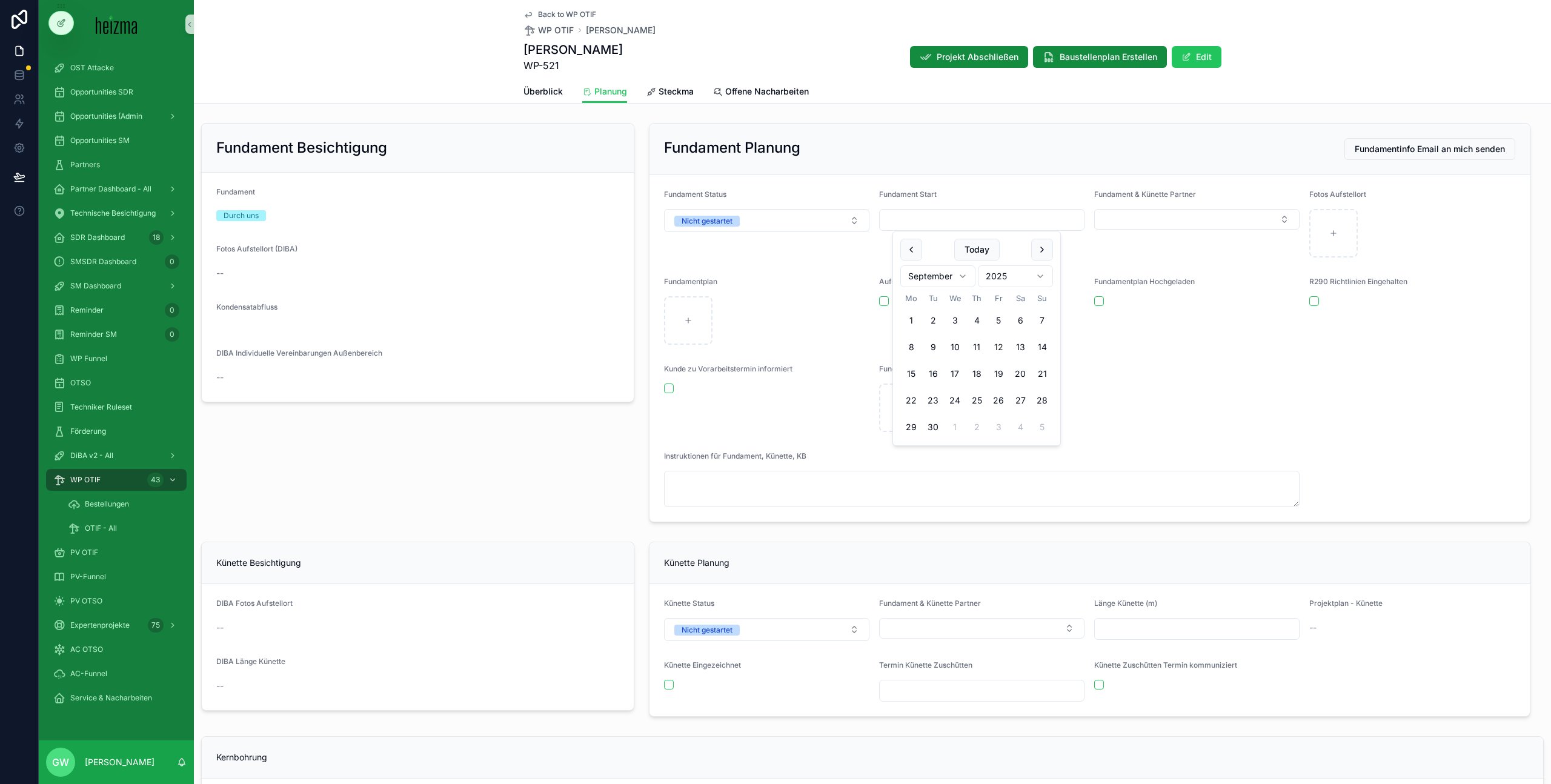
type input "**********"
click at [919, 174] on div "Fundament Planung Fundamentinfo Email an mich senden" at bounding box center [1089, 149] width 879 height 51
click at [820, 222] on button "Nicht gestartet" at bounding box center [766, 220] width 205 height 23
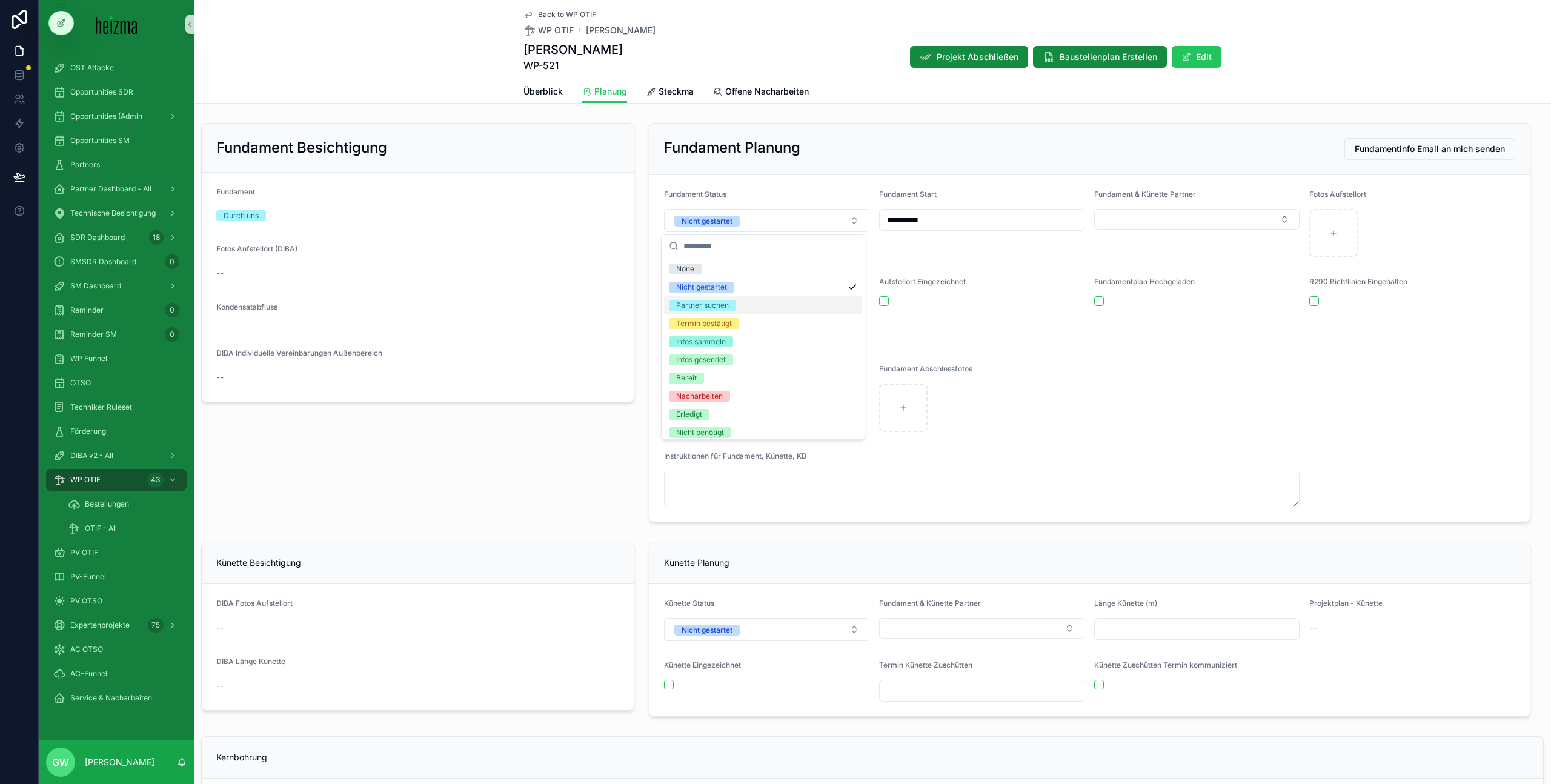
click at [783, 311] on div "Partner suchen" at bounding box center [763, 305] width 198 height 18
click at [592, 473] on div "Fundament Besichtigung Fundament Durch uns Fotos Aufstellort (DIBA) -- Kondensa…" at bounding box center [417, 322] width 448 height 409
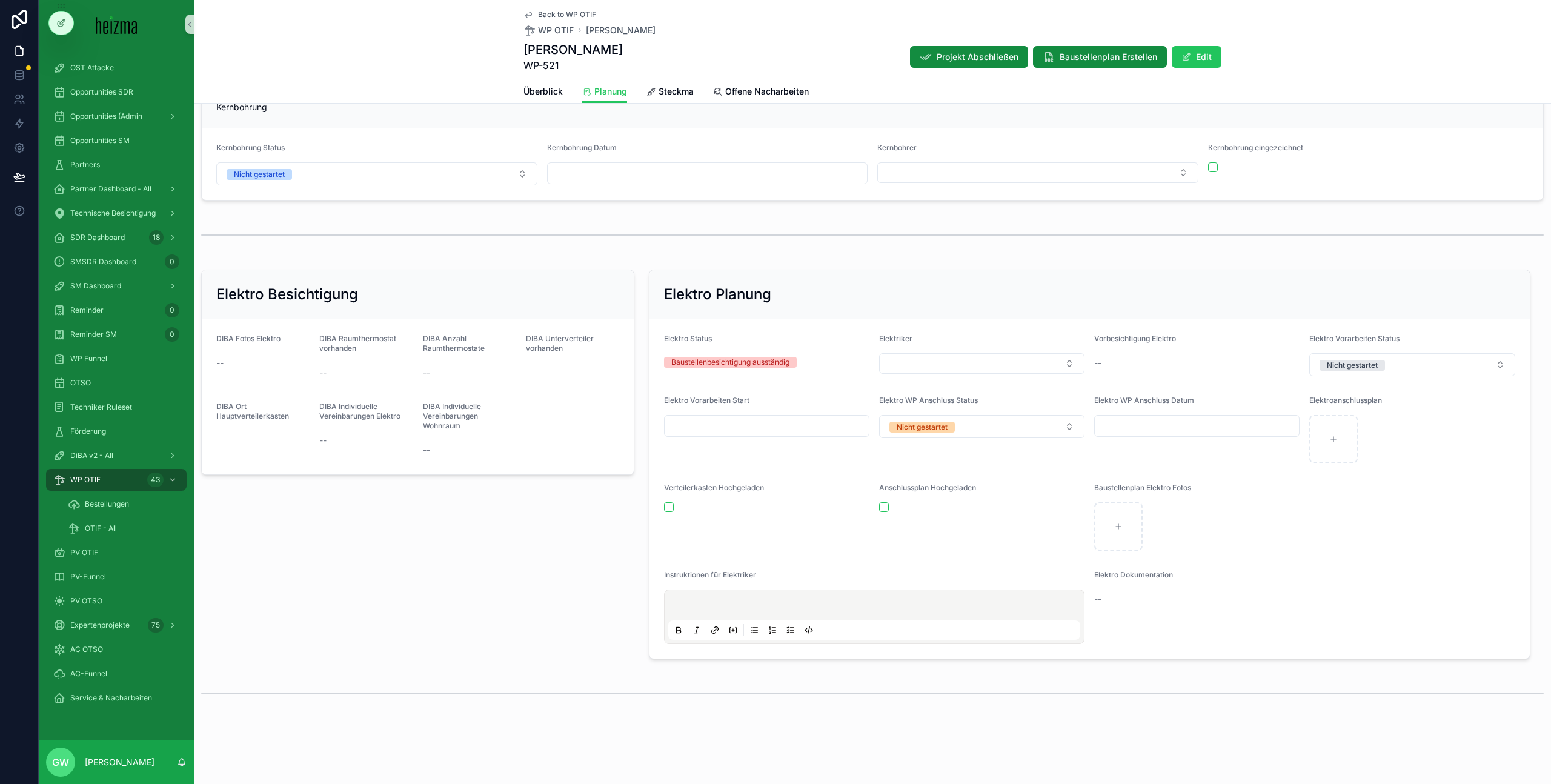
scroll to position [657, 0]
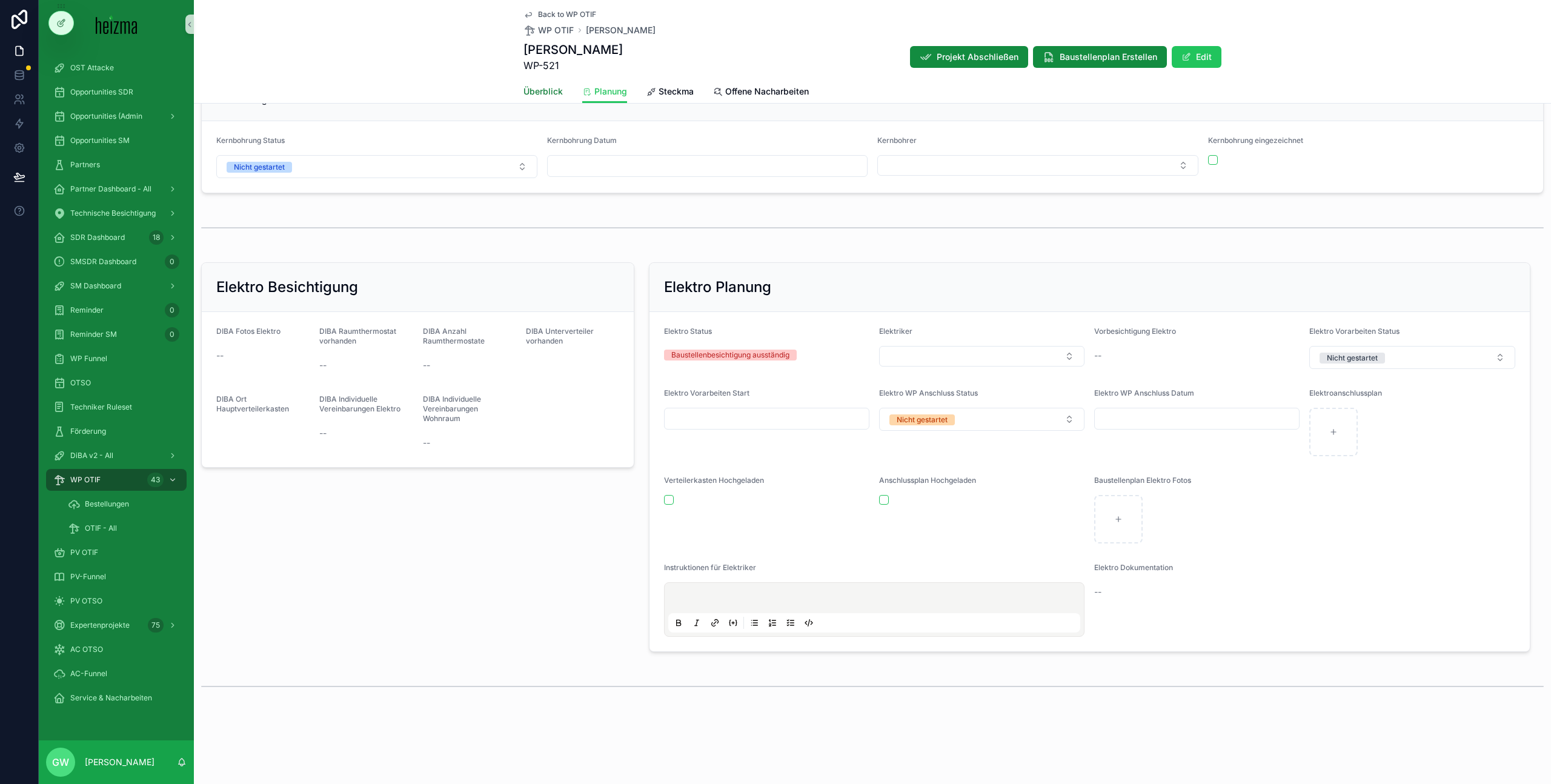
click at [558, 91] on div "Überblick Planung Steckma Offene Nacharbeiten" at bounding box center [872, 91] width 698 height 23
click at [550, 90] on span "Überblick" at bounding box center [543, 91] width 39 height 12
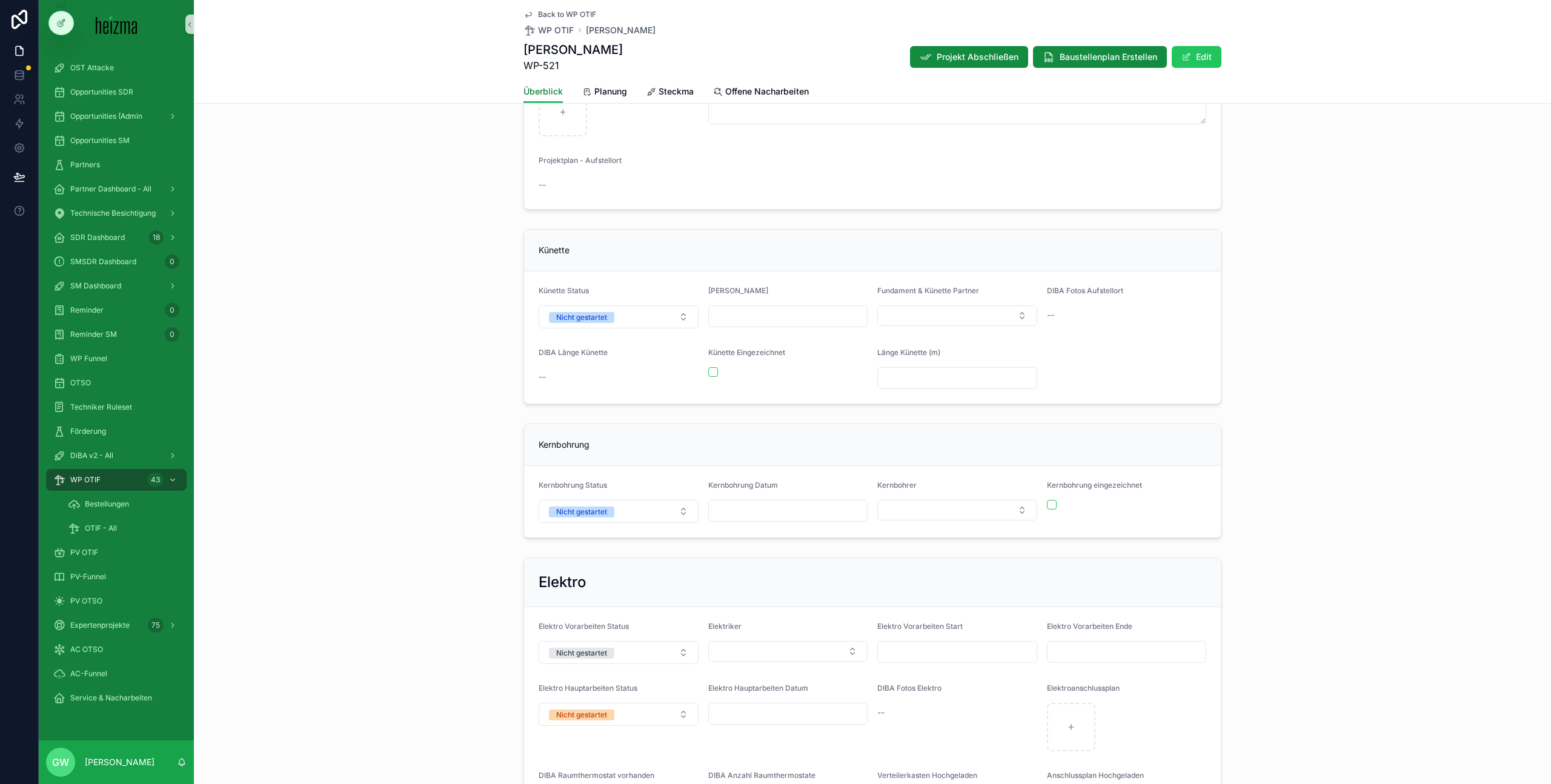
scroll to position [1485, 0]
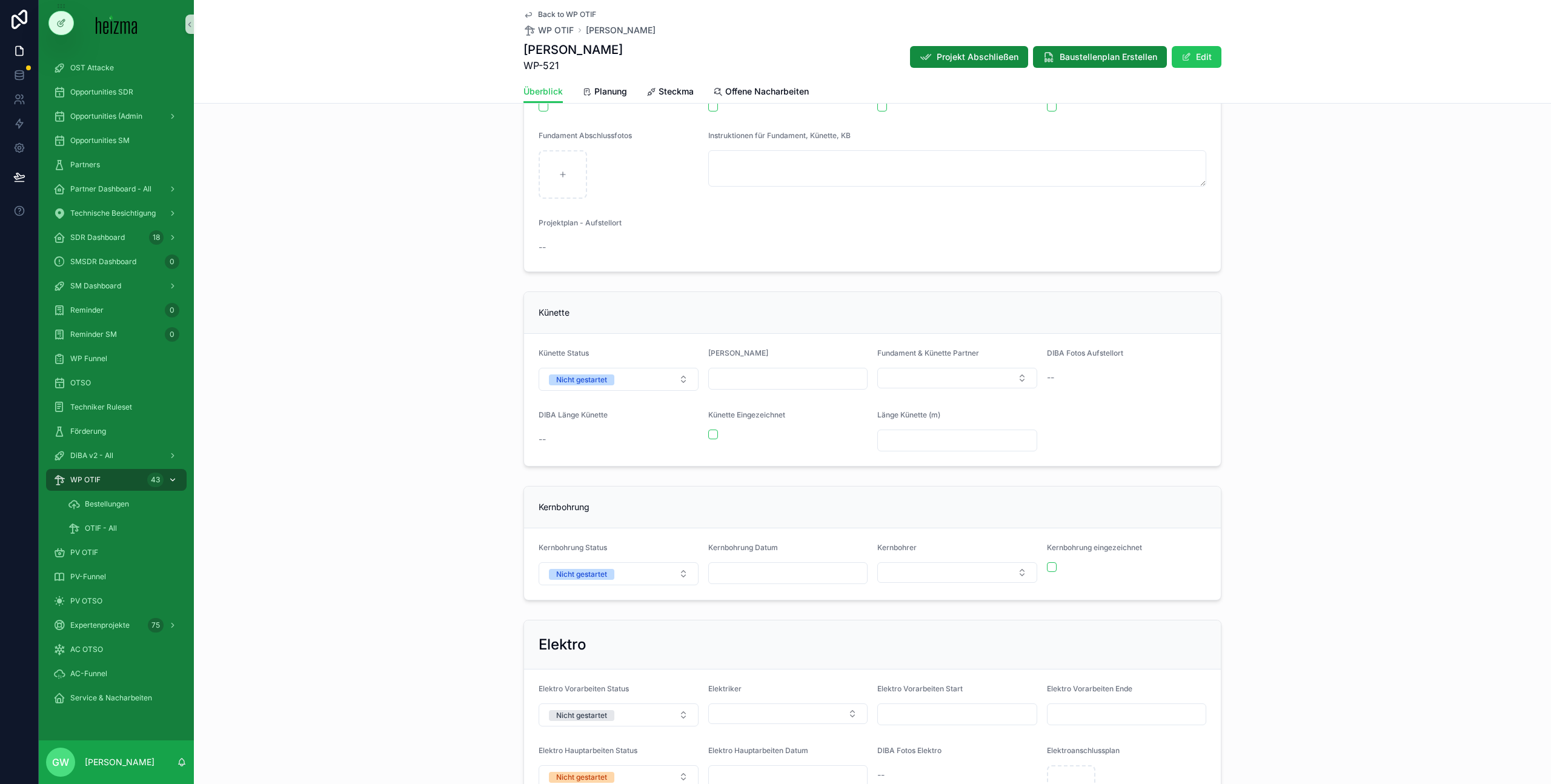
click at [139, 481] on div "WP OTIF 43" at bounding box center [116, 480] width 126 height 20
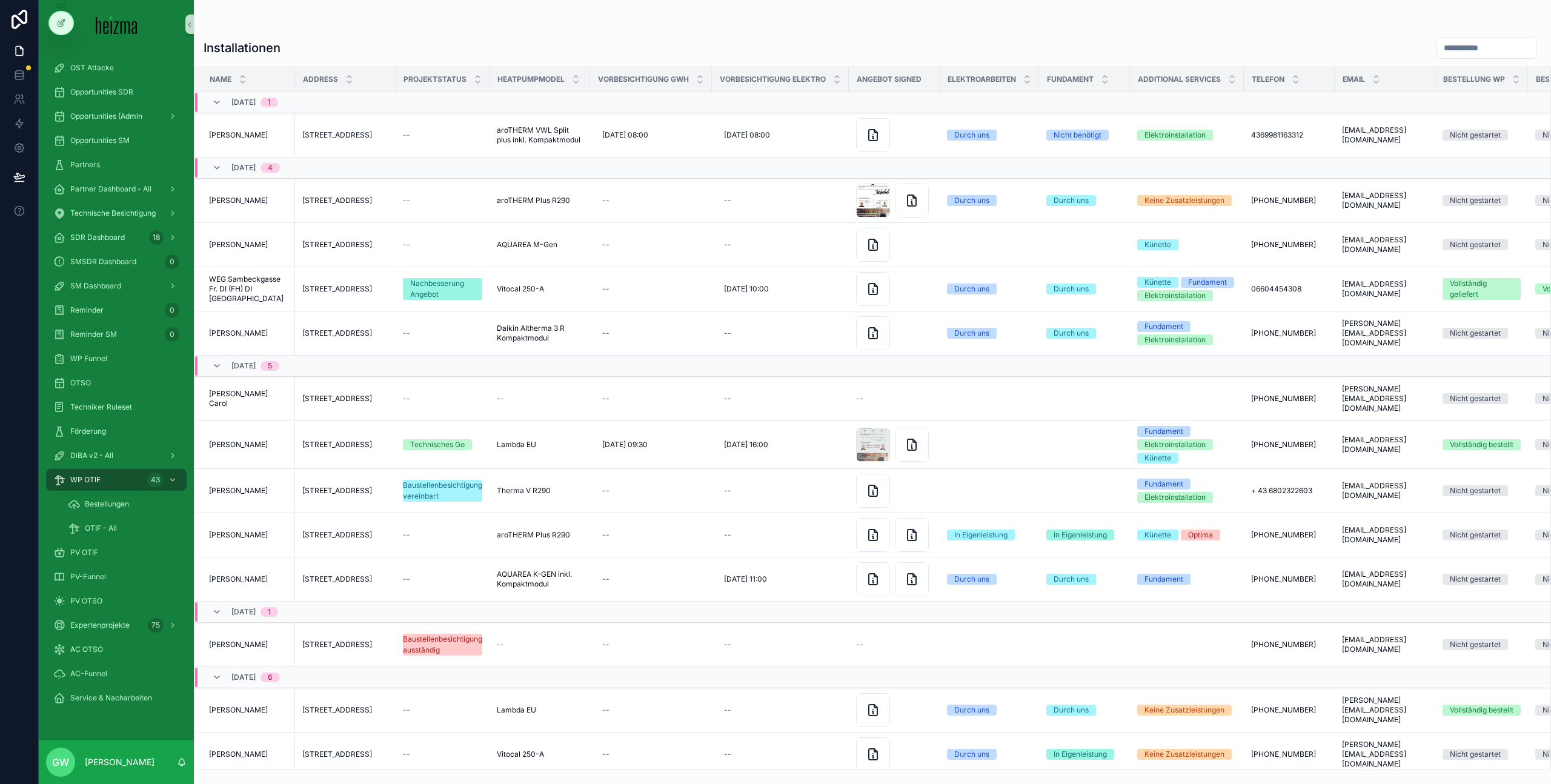
click at [1446, 43] on input "scrollable content" at bounding box center [1486, 48] width 99 height 17
click at [650, 39] on div "Installationen" at bounding box center [872, 47] width 1338 height 23
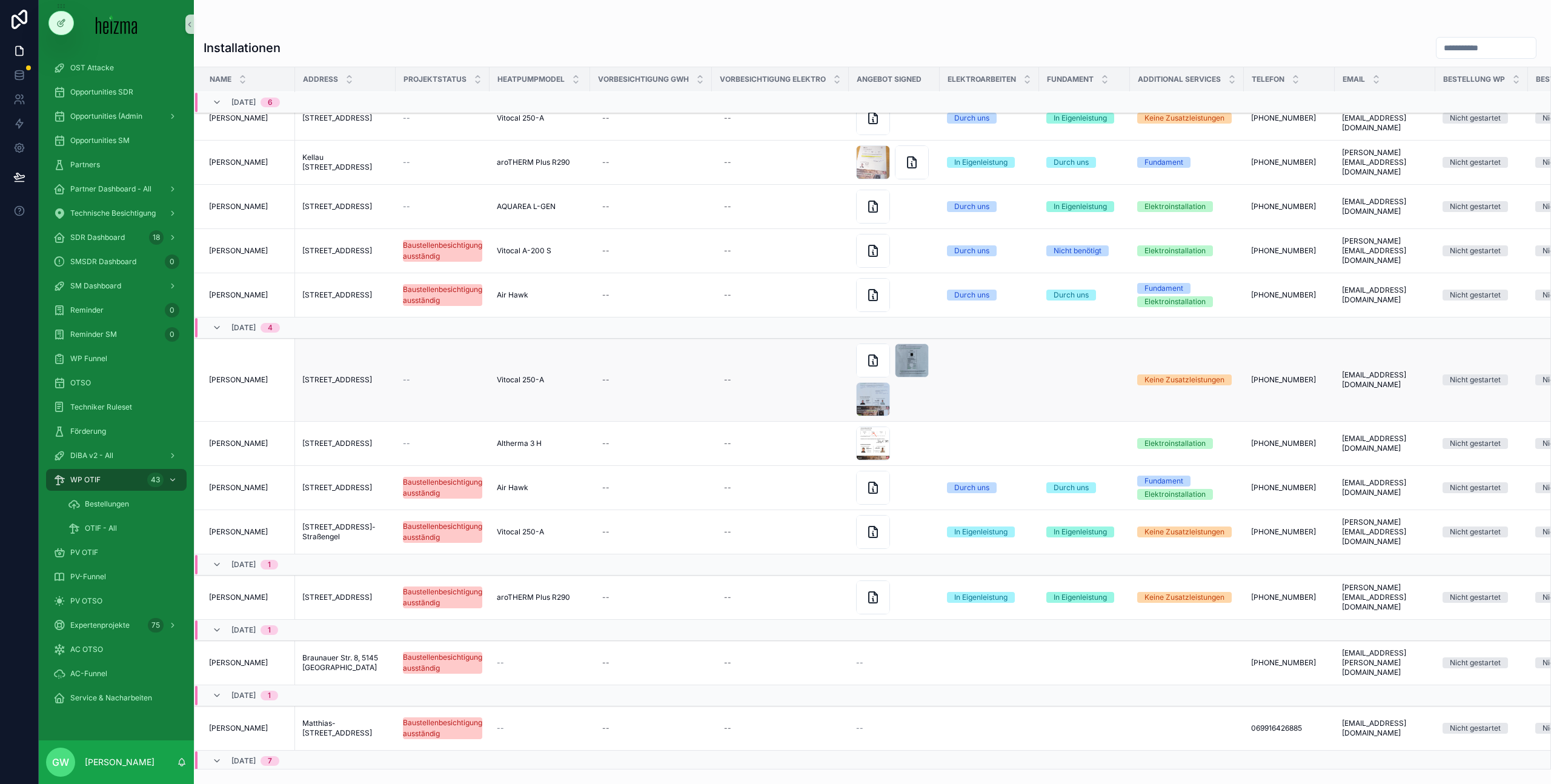
scroll to position [855, 0]
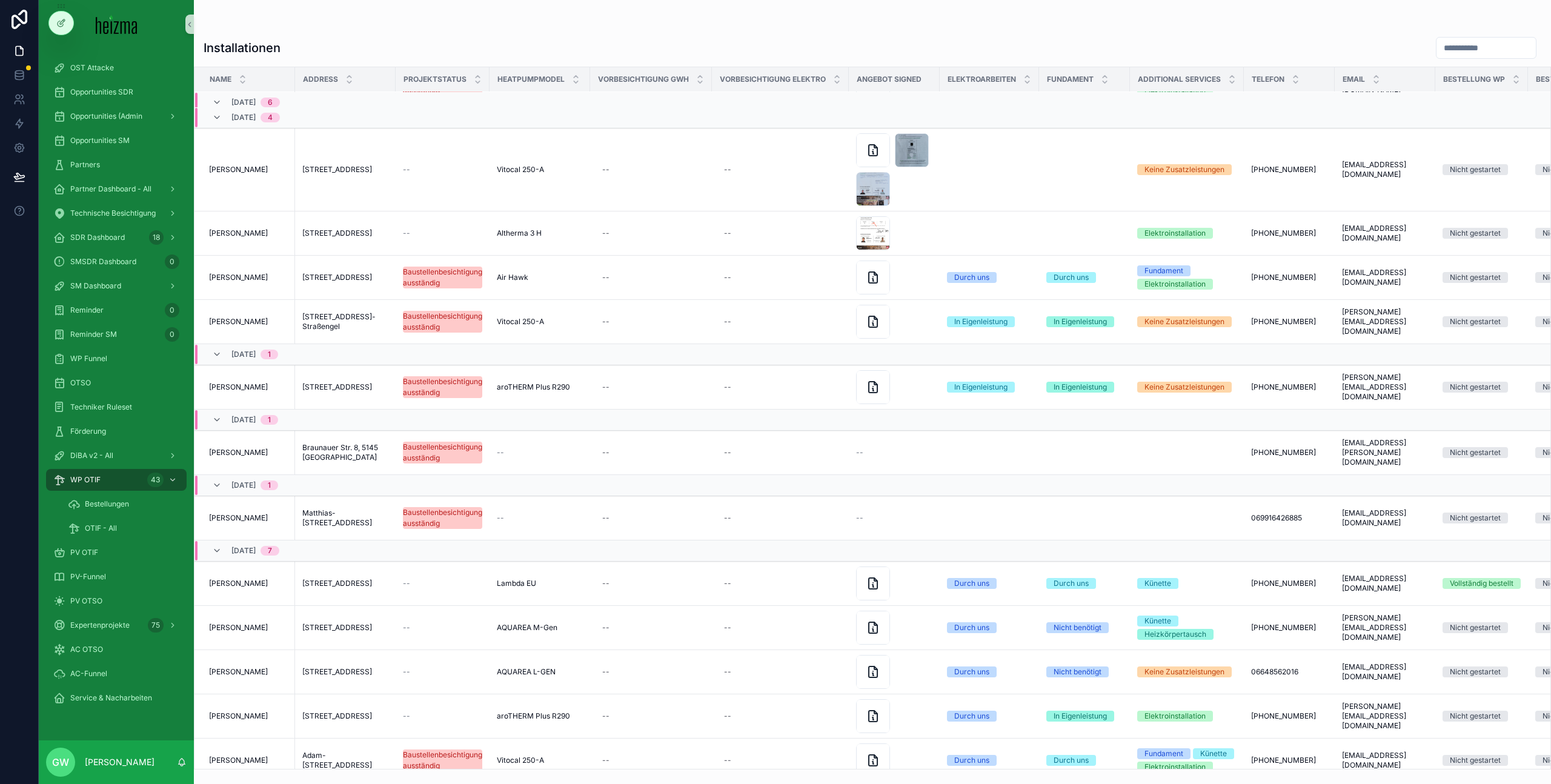
click at [1478, 39] on input "scrollable content" at bounding box center [1486, 48] width 99 height 17
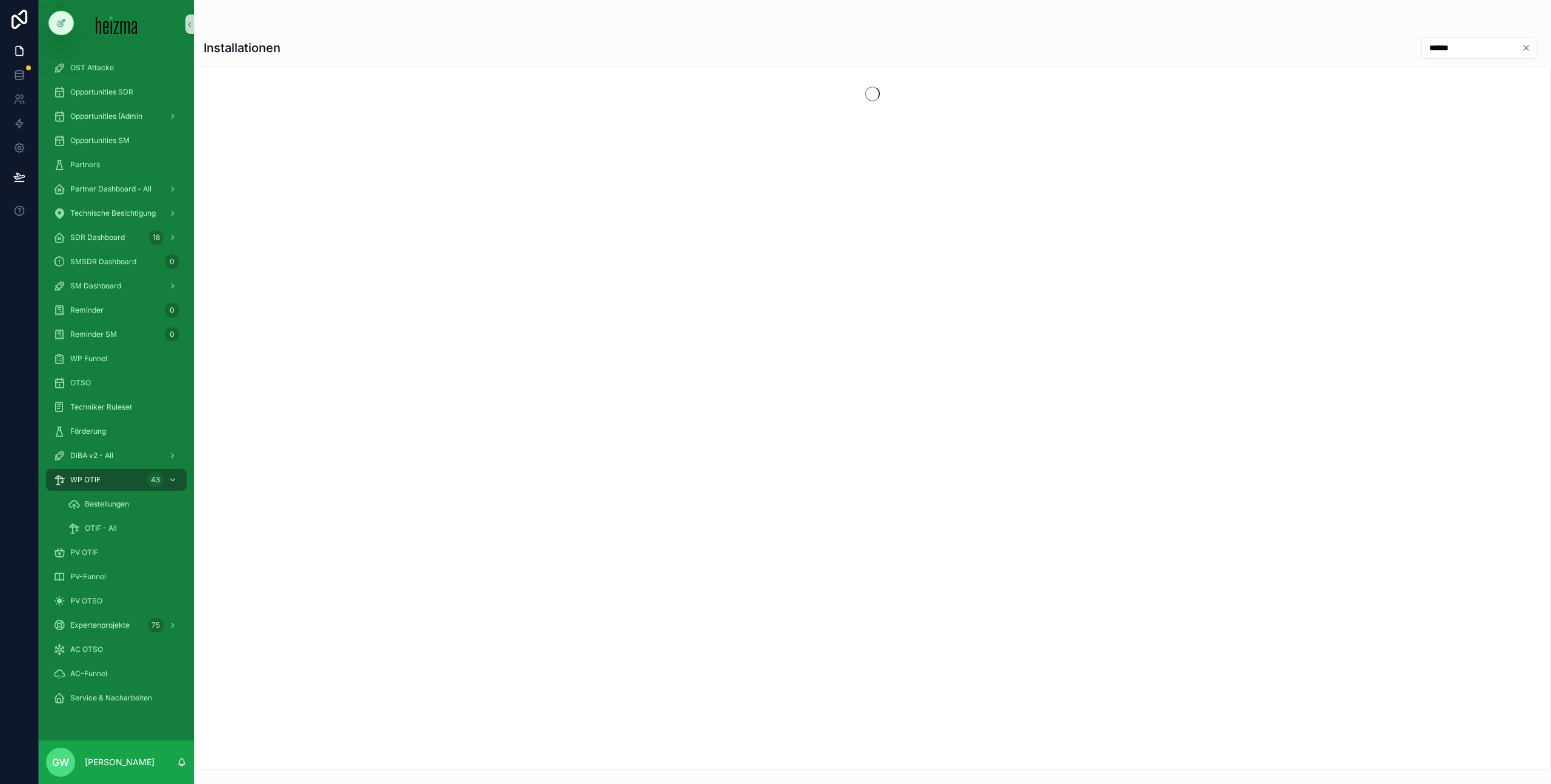
type input "******"
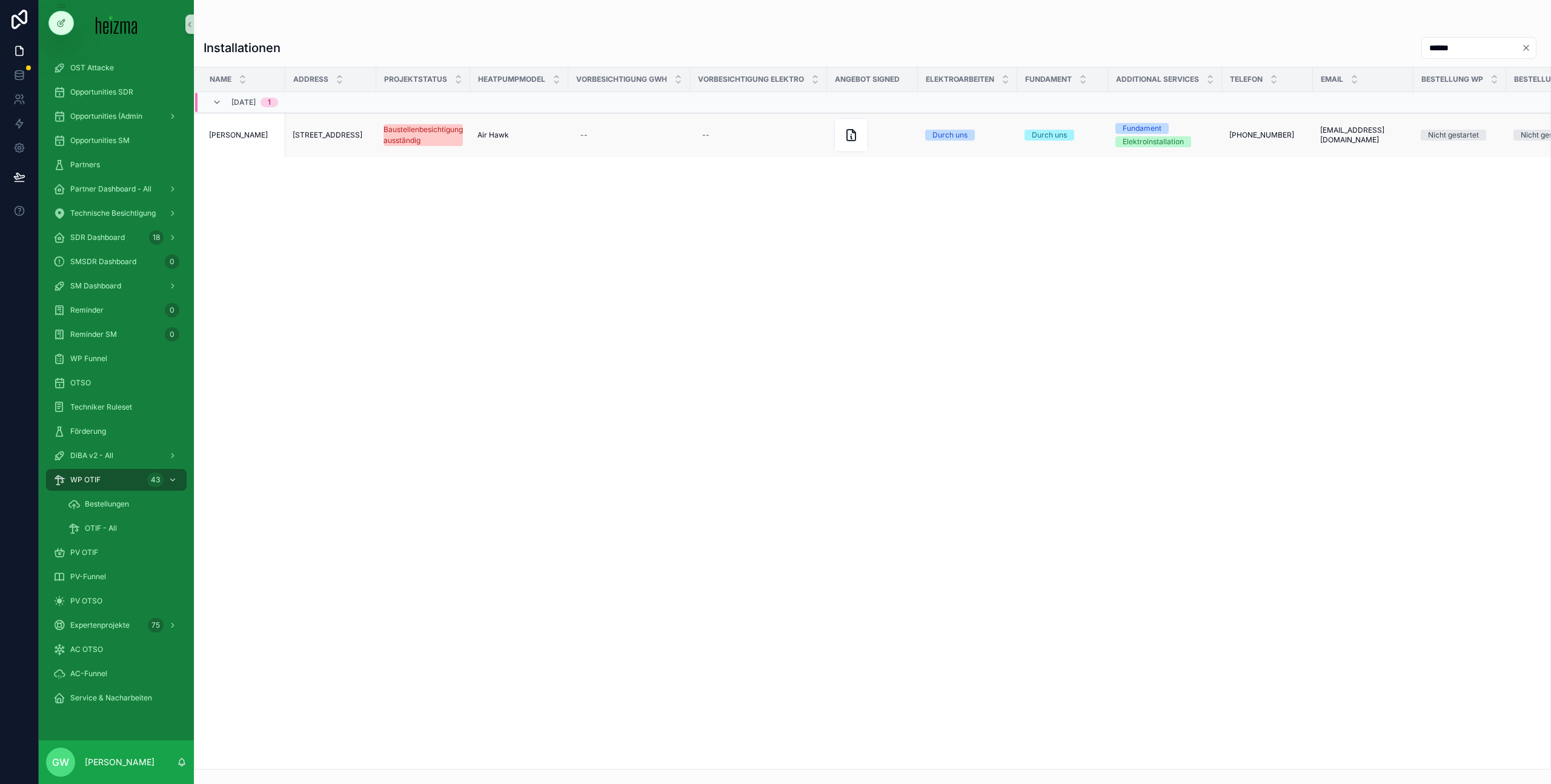
click at [250, 137] on span "[PERSON_NAME]" at bounding box center [238, 135] width 59 height 9
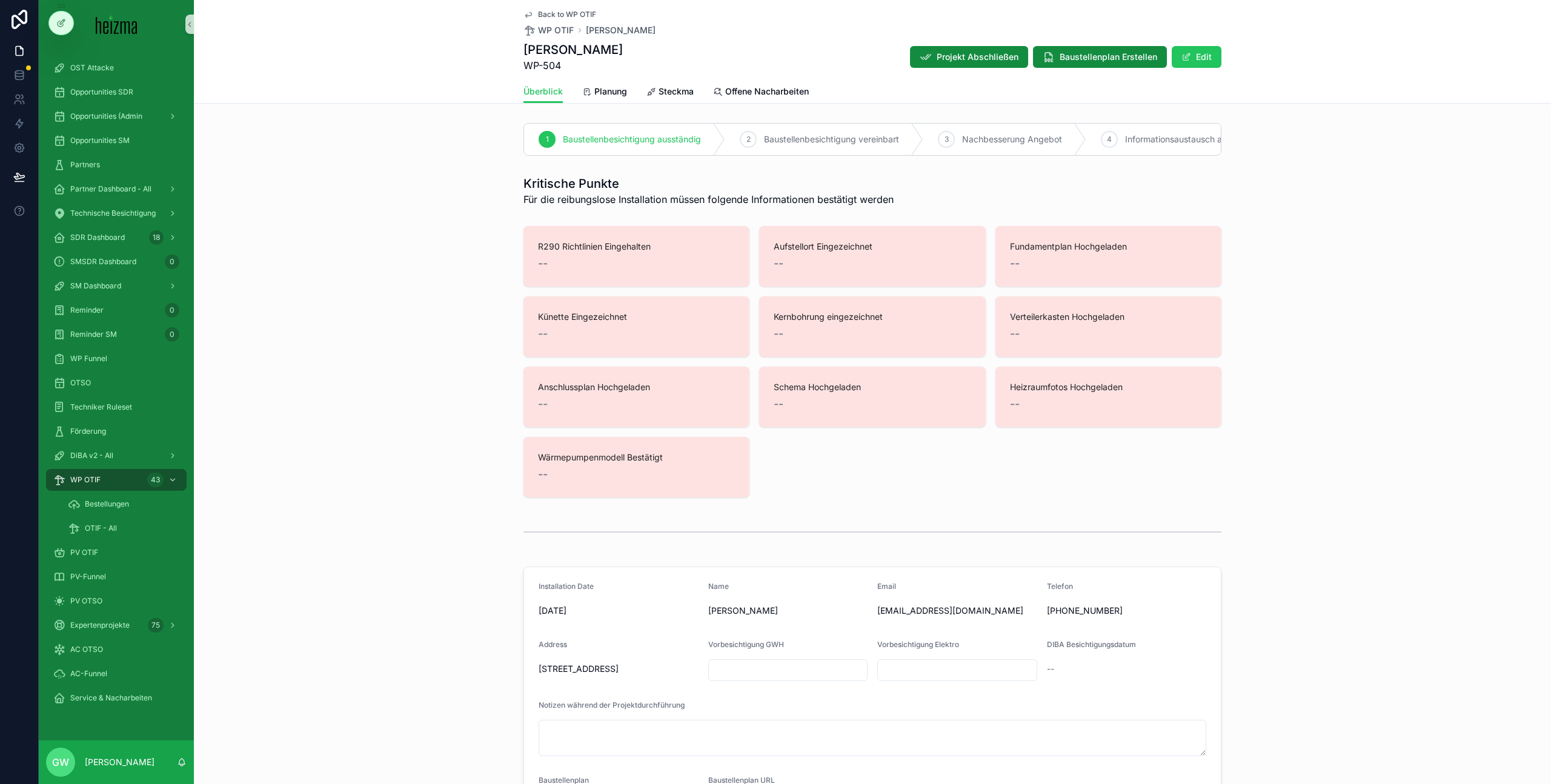
scroll to position [46, 0]
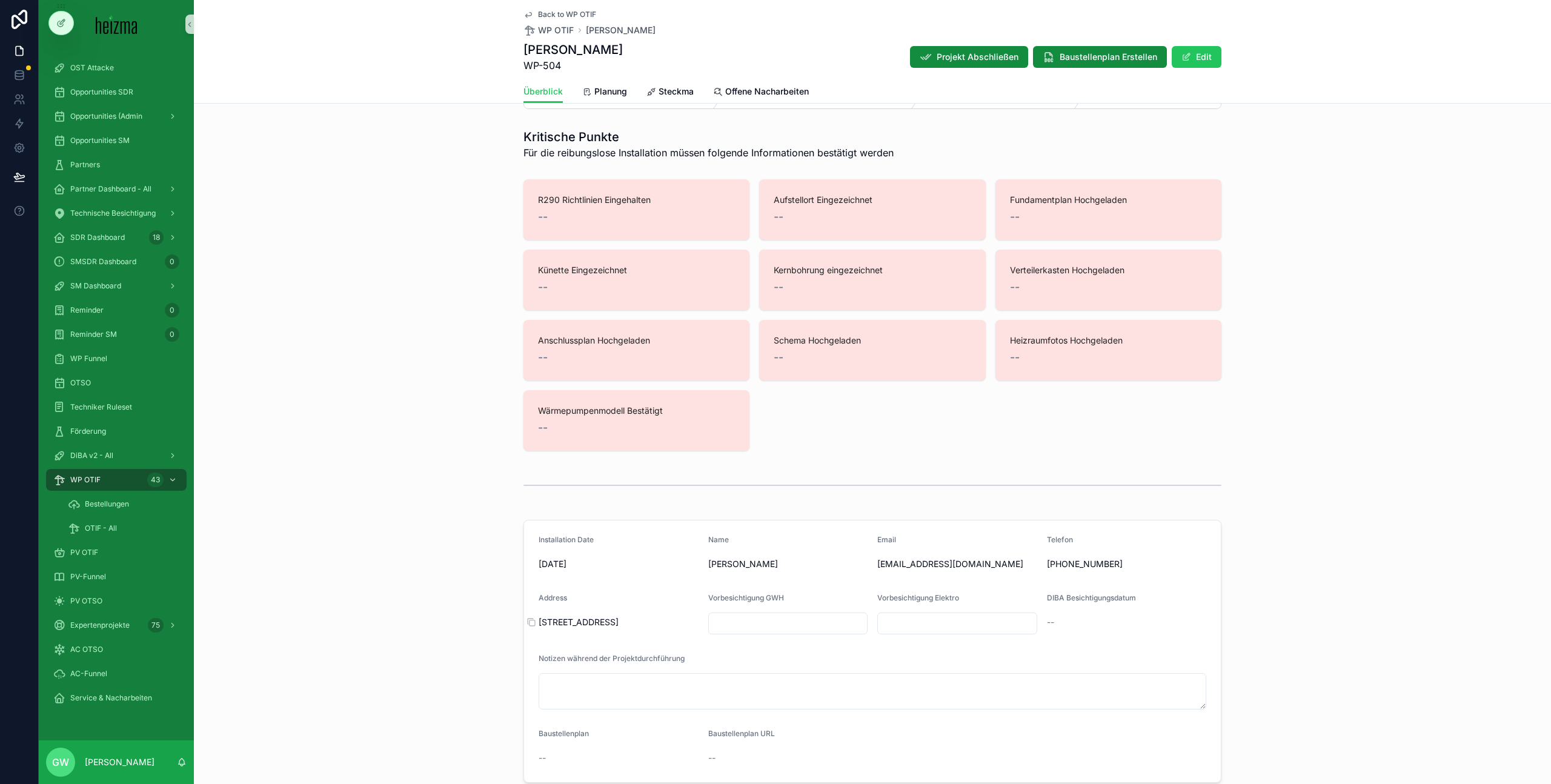
drag, startPoint x: 705, startPoint y: 549, endPoint x: 670, endPoint y: 630, distance: 88.2
click at [670, 630] on form "Installation Date [DATE] Name [PERSON_NAME] Email [EMAIL_ADDRESS][DOMAIN_NAME] …" at bounding box center [872, 651] width 697 height 262
copy form "Name [PERSON_NAME] Email [EMAIL_ADDRESS][DOMAIN_NAME] Telefon [PHONE_NUMBER] Ad…"
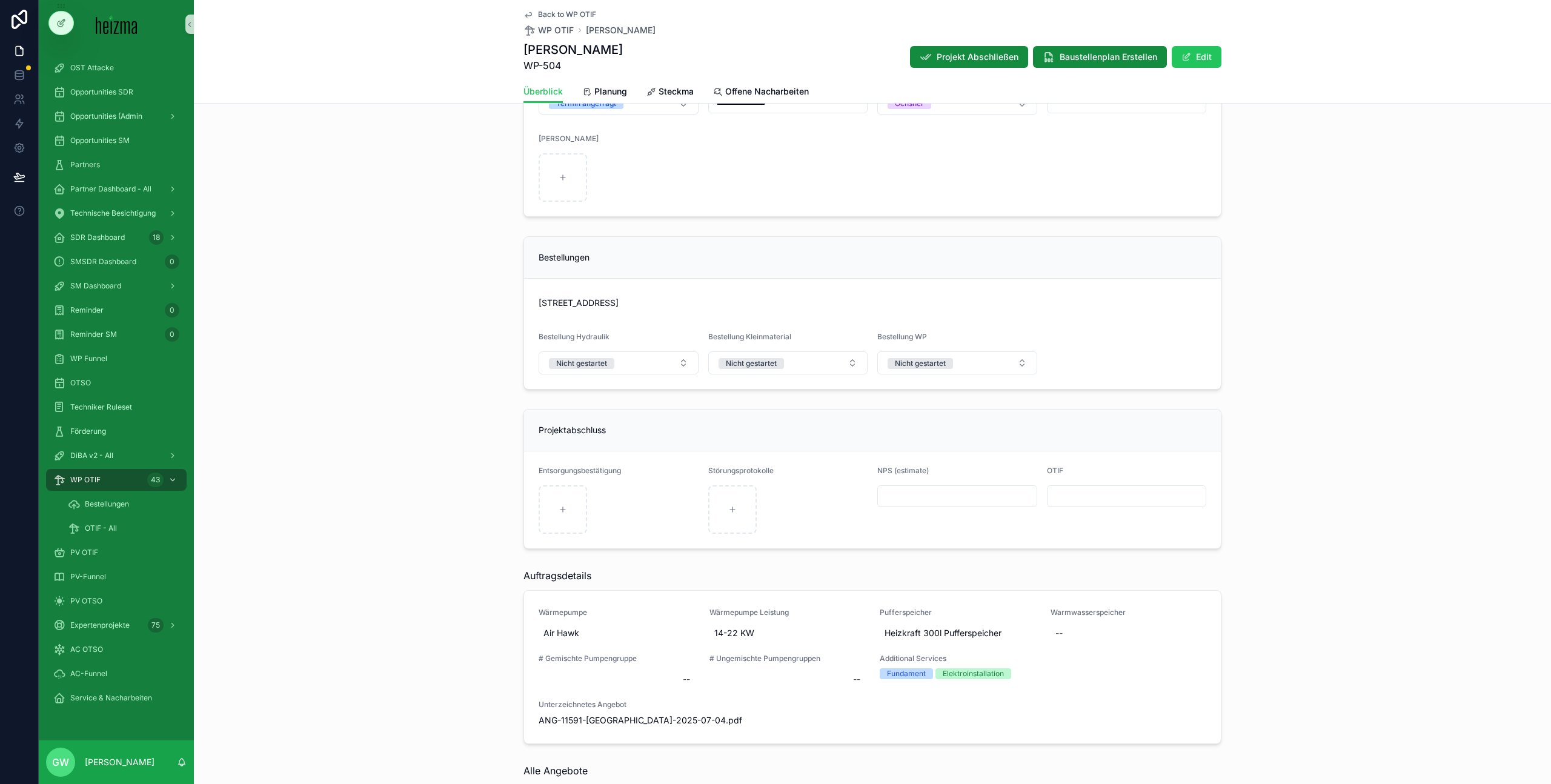
scroll to position [3575, 0]
